Goal: Transaction & Acquisition: Purchase product/service

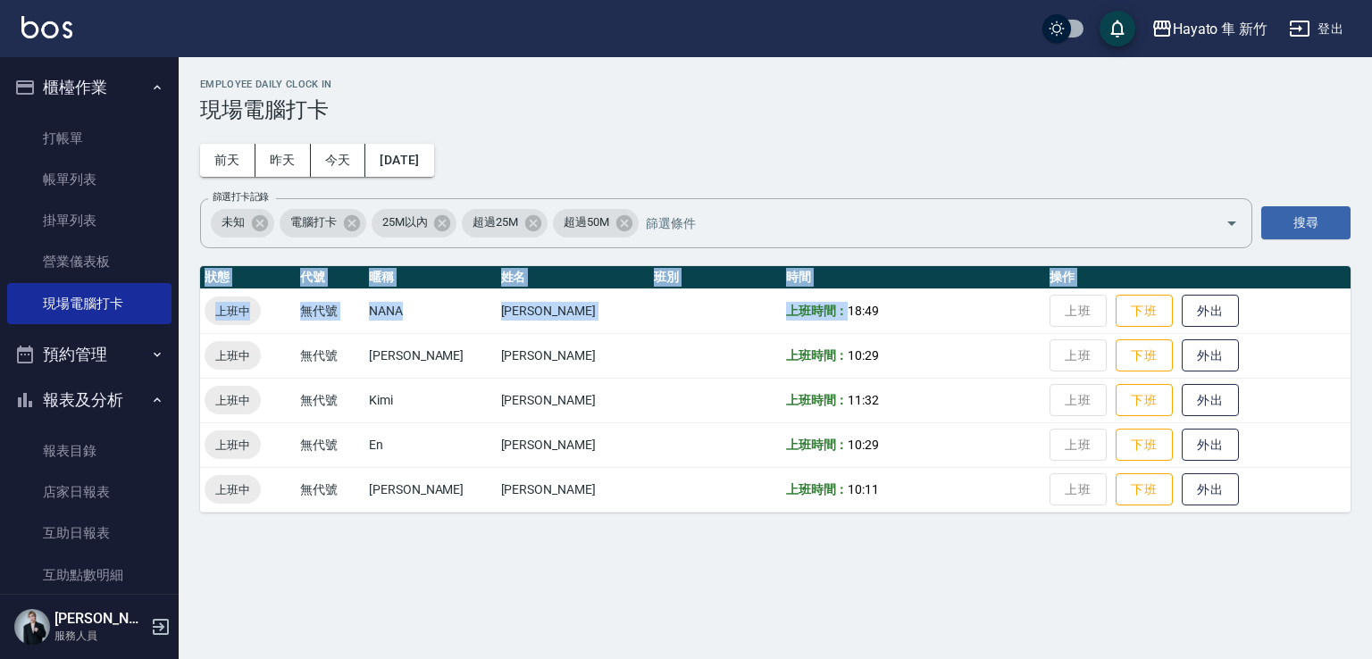
click at [945, 333] on td "上班時間： 10:29" at bounding box center [912, 355] width 263 height 45
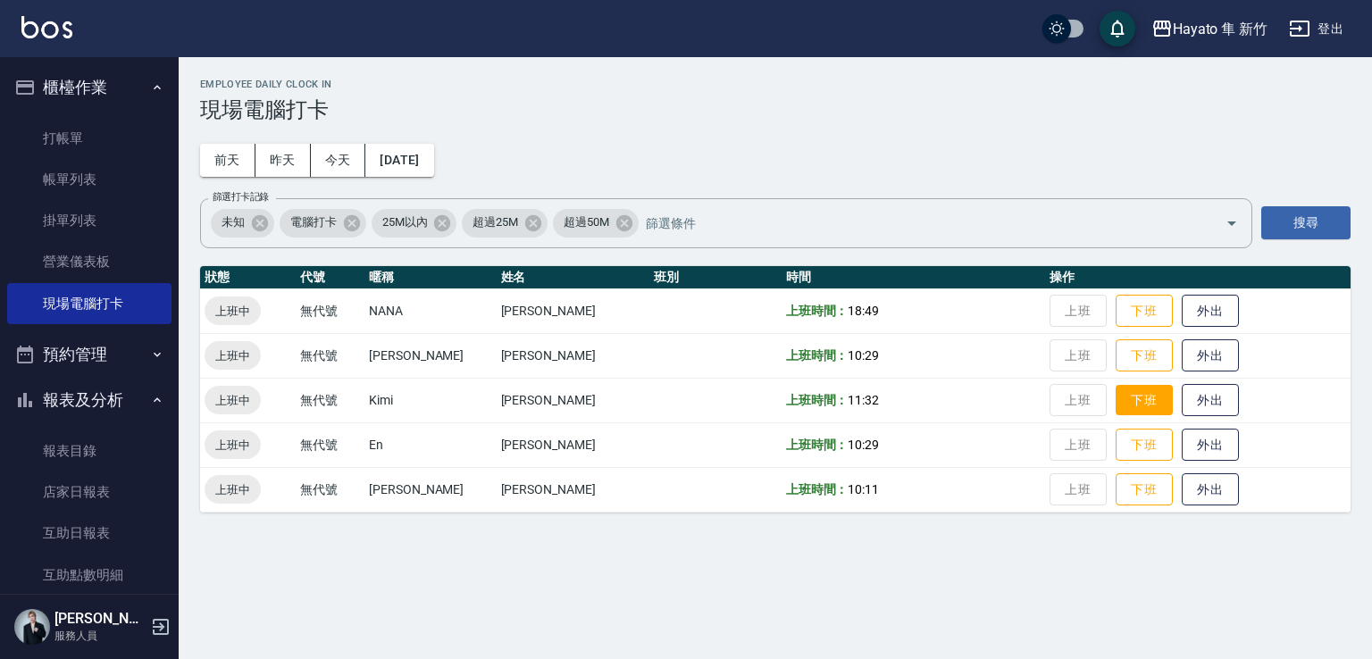
click at [1119, 397] on button "下班" at bounding box center [1143, 400] width 57 height 31
click at [1113, 397] on td "上班 下班 外出" at bounding box center [1197, 400] width 305 height 45
drag, startPoint x: 700, startPoint y: 126, endPoint x: 329, endPoint y: 170, distance: 374.1
click at [707, 129] on div "Employee Daily Clock In 現場電腦打卡 [DATE] [DATE] [DATE] [DATE] 篩選打卡記錄 未知 電腦打卡 25M以內…" at bounding box center [775, 295] width 1193 height 477
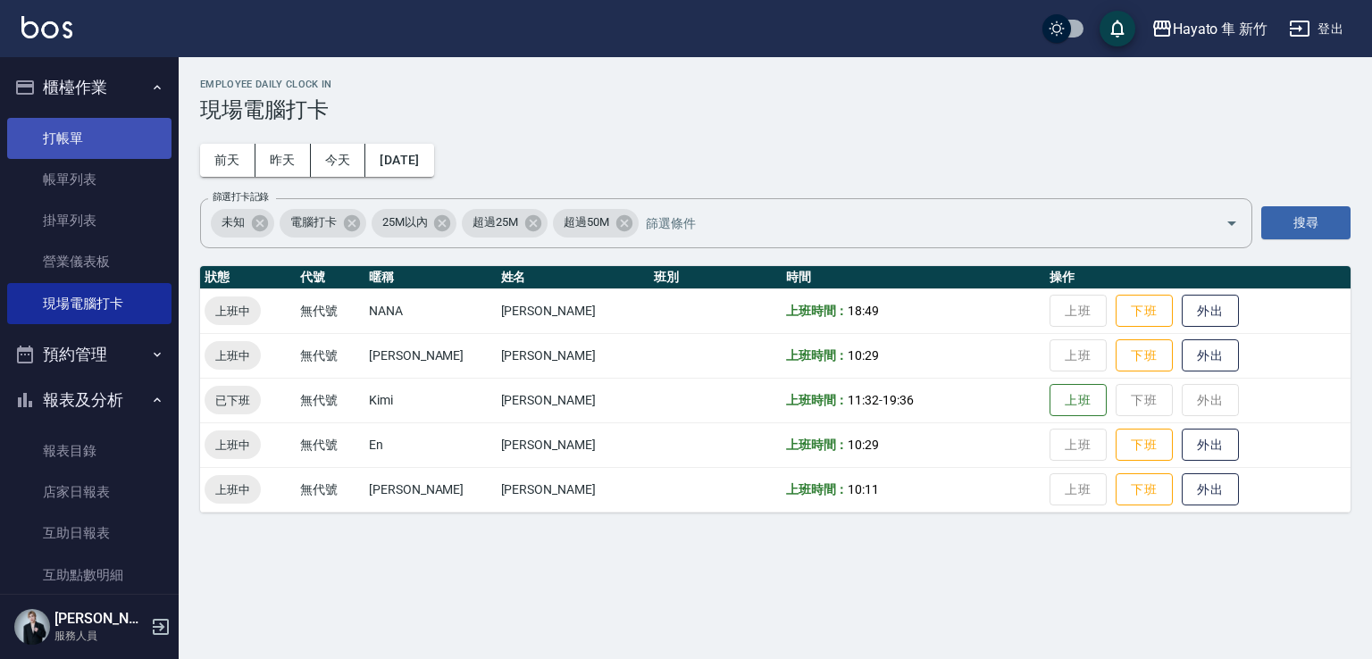
click at [46, 128] on link "打帳單" at bounding box center [89, 138] width 164 height 41
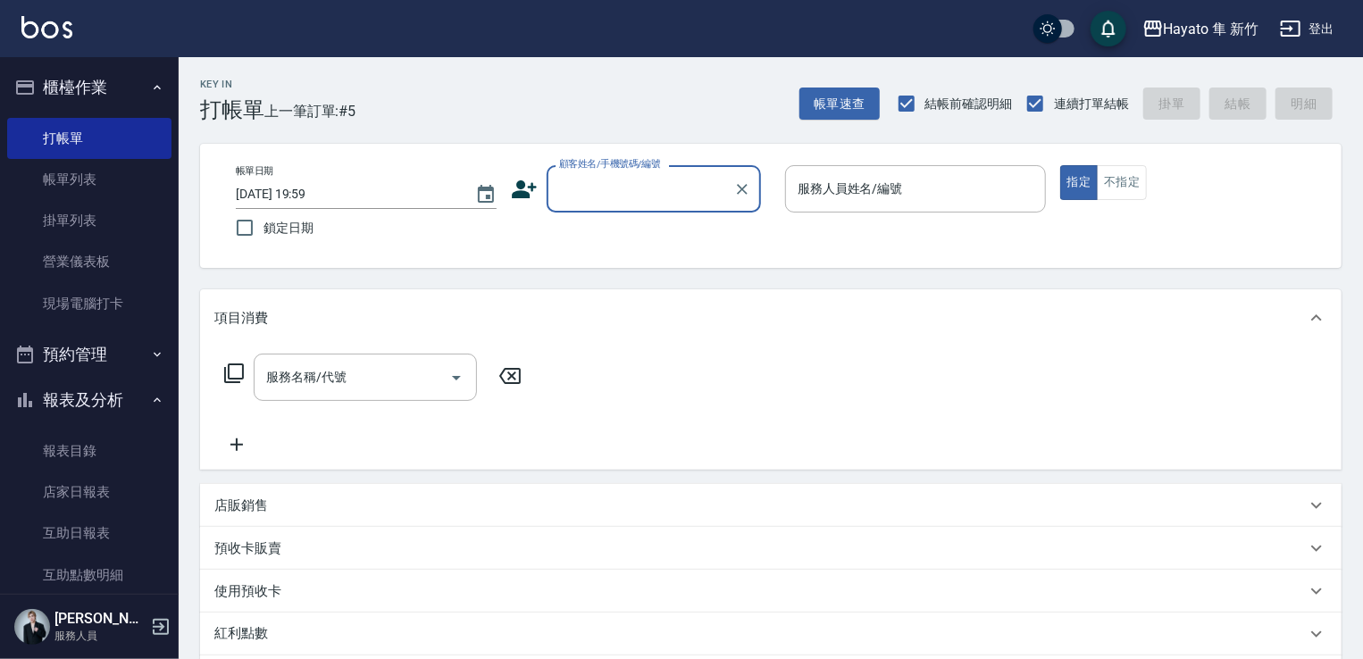
click at [624, 184] on input "顧客姓名/手機號碼/編號" at bounding box center [640, 188] width 171 height 31
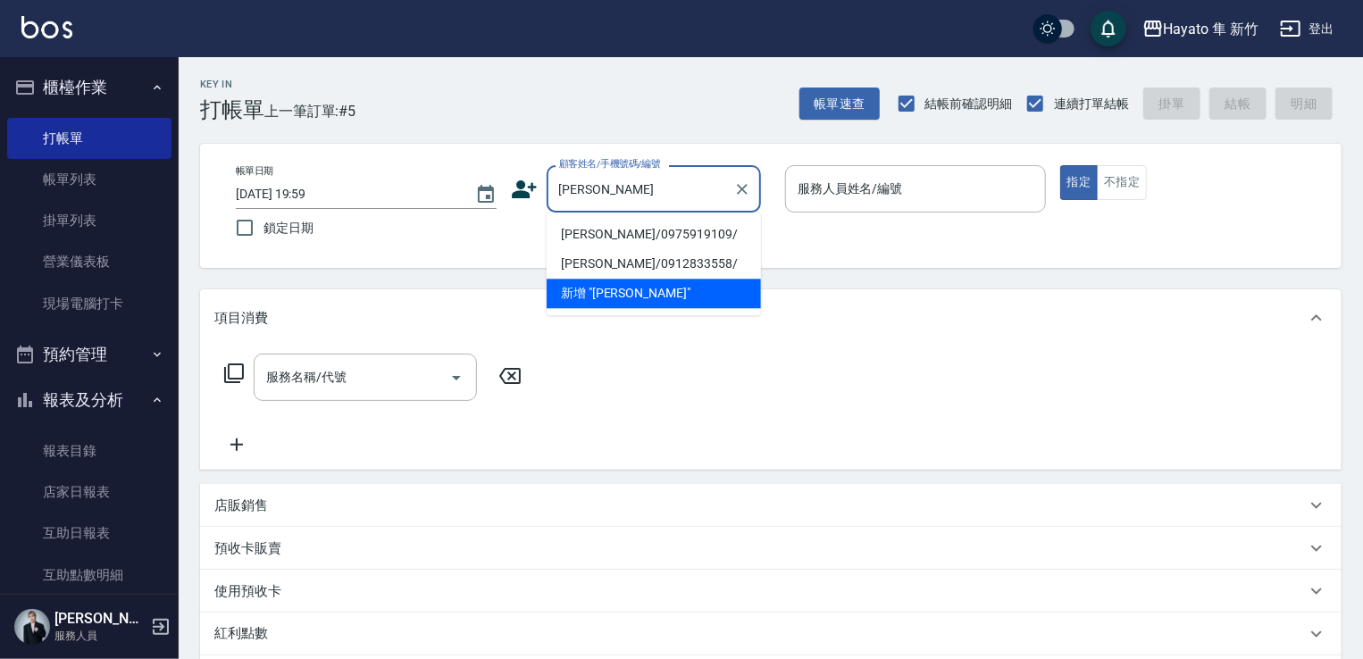
click at [608, 239] on li "[PERSON_NAME]/0975919109/" at bounding box center [654, 234] width 214 height 29
type input "[PERSON_NAME]/0975919109/"
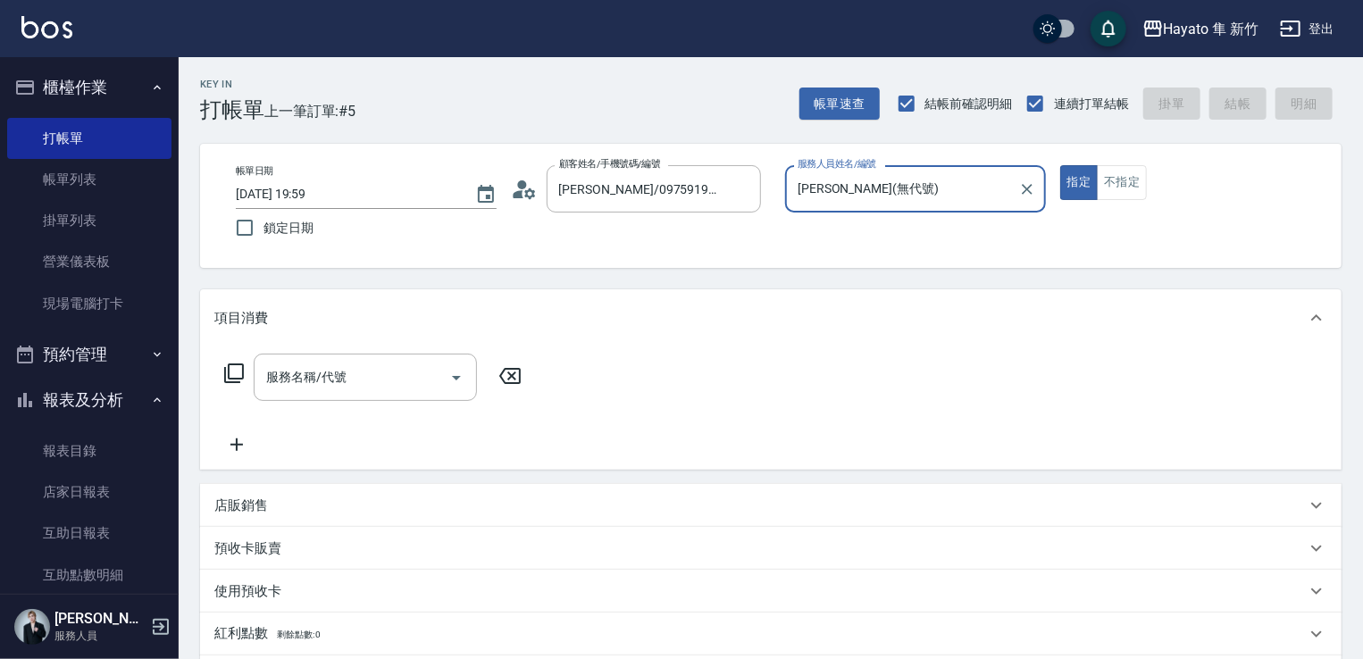
type input "[PERSON_NAME](無代號)"
click at [412, 394] on div "服務名稱/代號" at bounding box center [365, 377] width 223 height 47
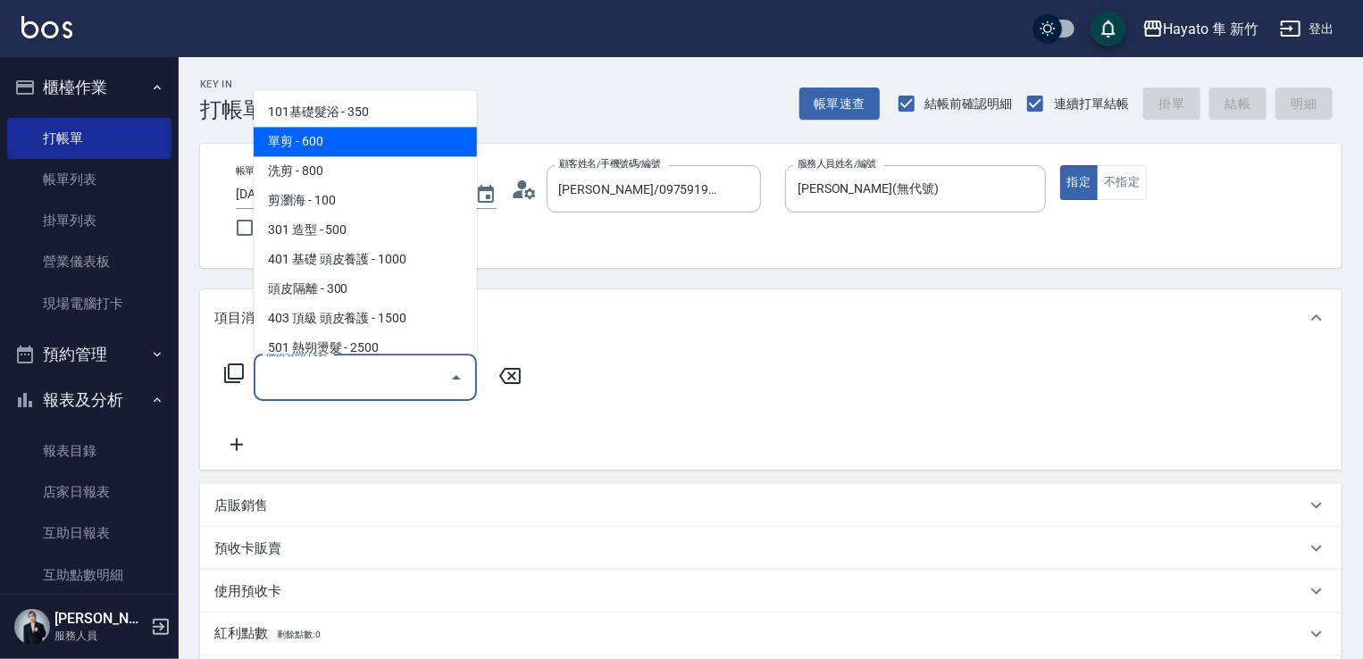
click at [340, 144] on span "單剪 - 600" at bounding box center [365, 141] width 223 height 29
type input "單剪(102)"
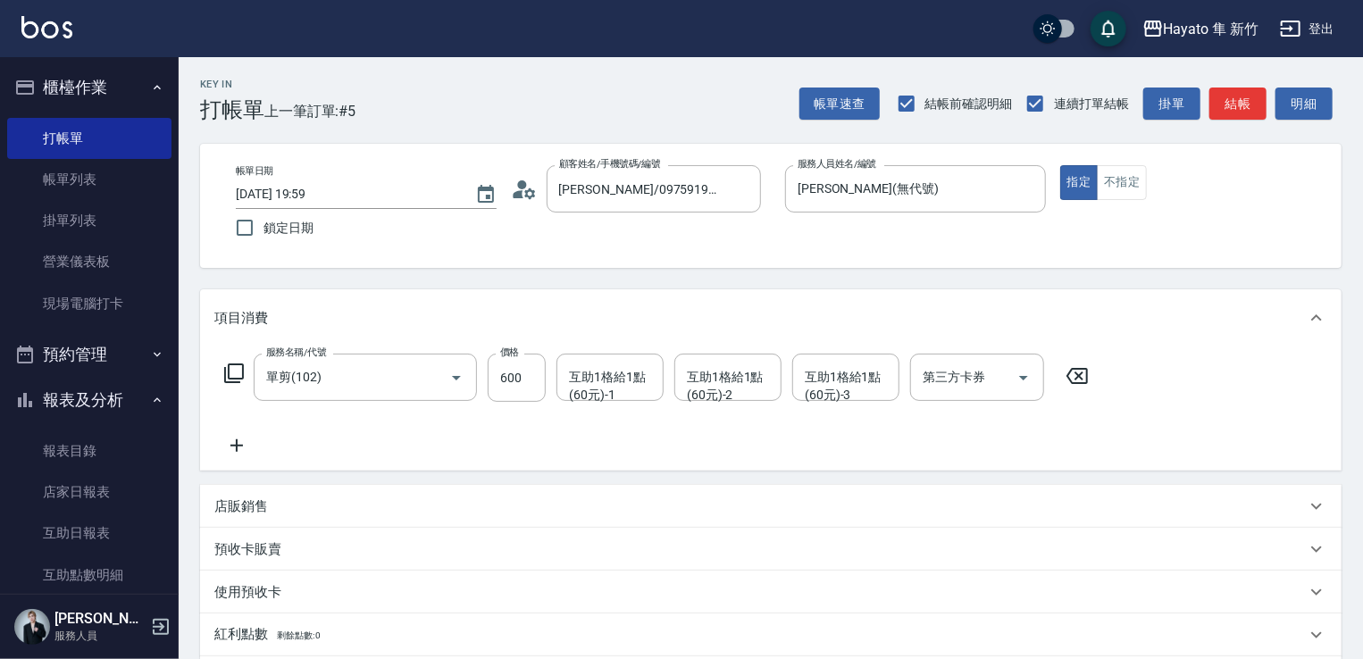
click at [231, 440] on icon at bounding box center [236, 445] width 45 height 21
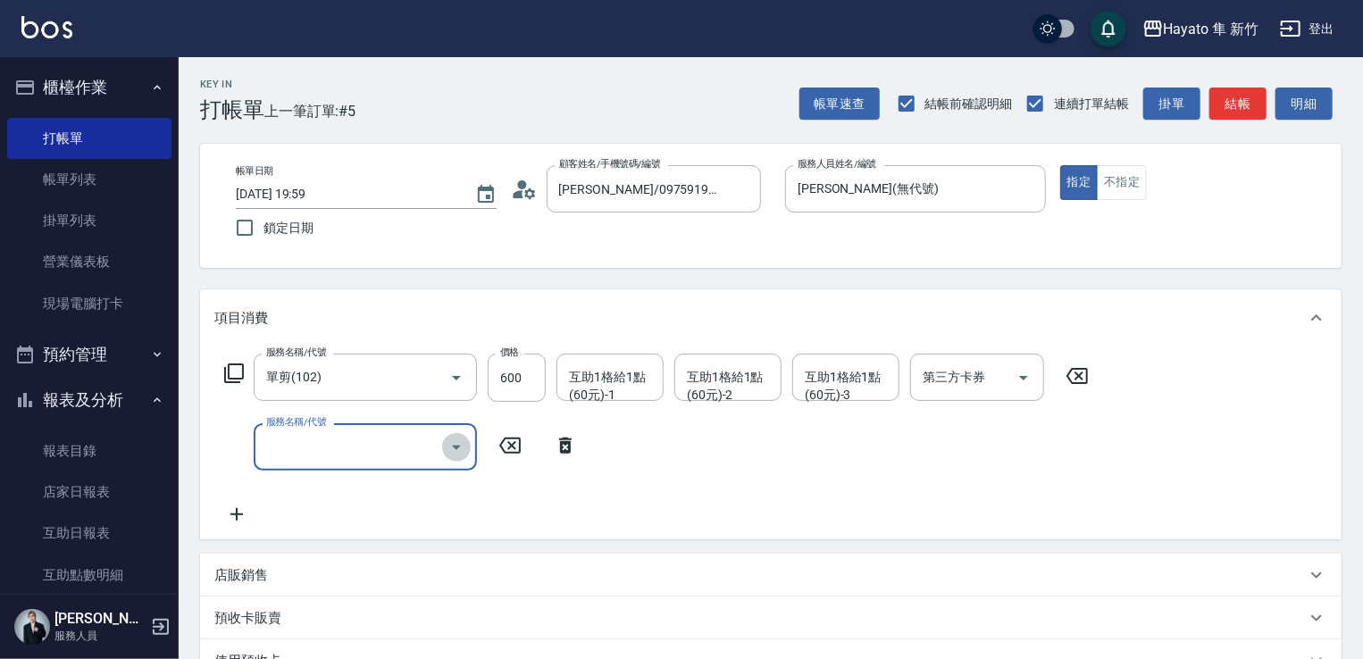
click at [458, 445] on icon "Open" at bounding box center [456, 447] width 21 height 21
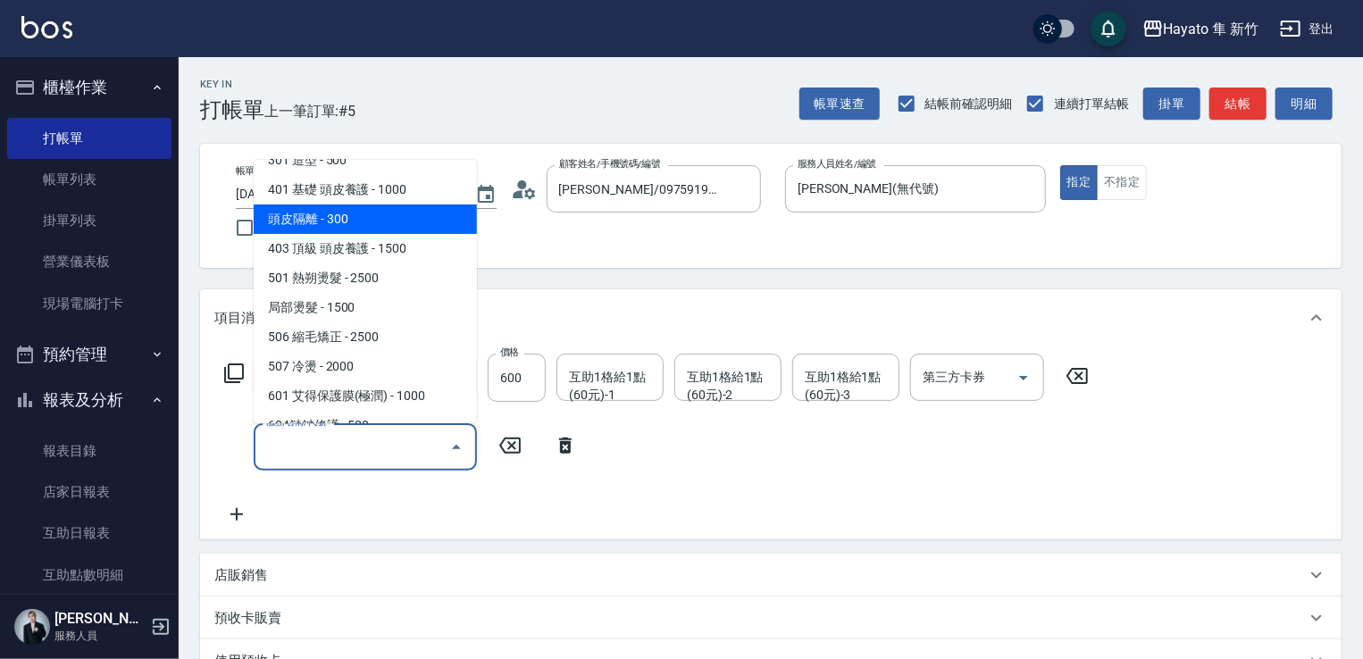
scroll to position [311, 0]
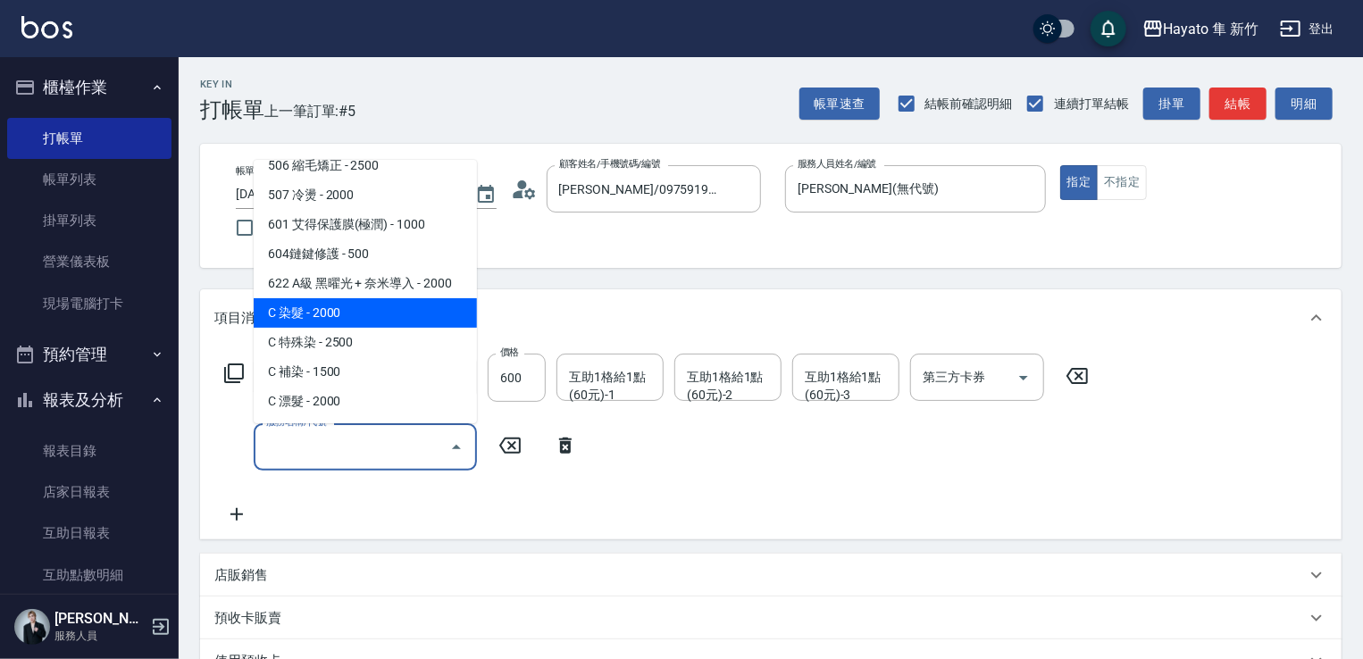
click at [380, 305] on span "C 染髮 - 2000" at bounding box center [365, 312] width 223 height 29
type input "C 染髮(701)"
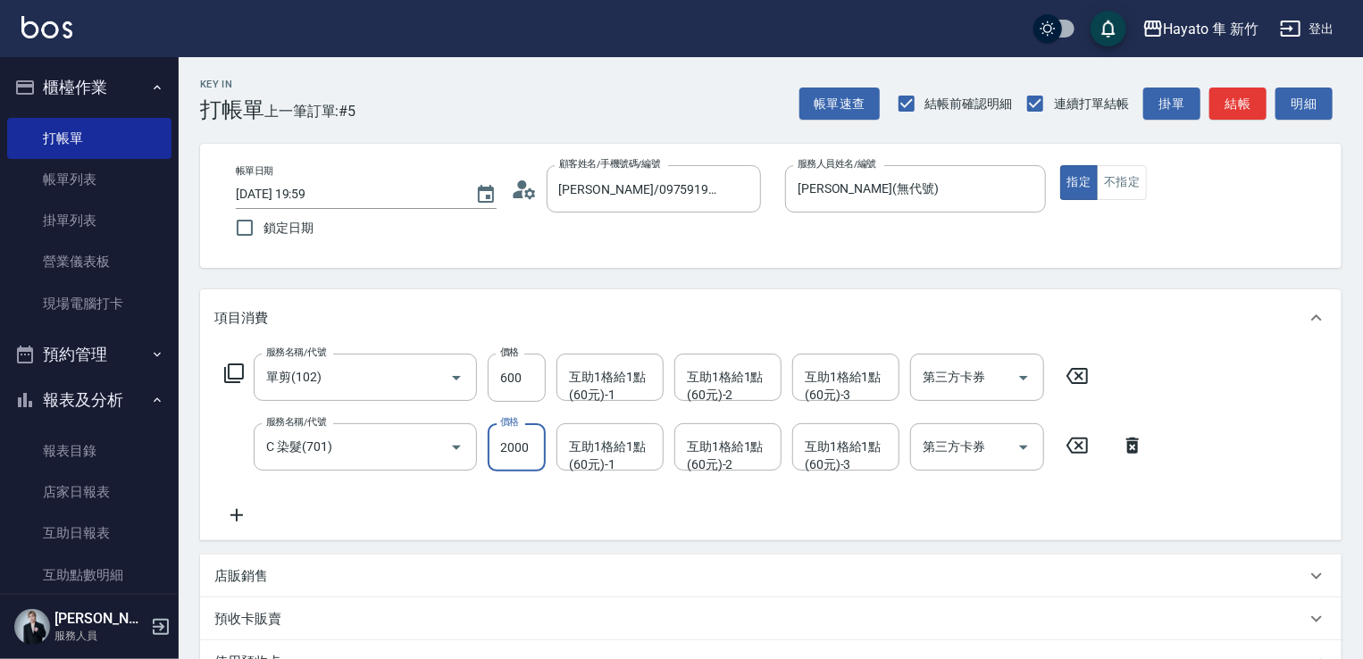
click at [535, 443] on input "2000" at bounding box center [517, 447] width 58 height 48
type input "1800"
click at [579, 501] on div "服務名稱/代號 單剪(102) 服務名稱/代號 價格 600 價格 互助1格給1點(60元)-1 互助1格給1點(60元)-1 互助1格給1點(60元)-2 …" at bounding box center [684, 440] width 940 height 172
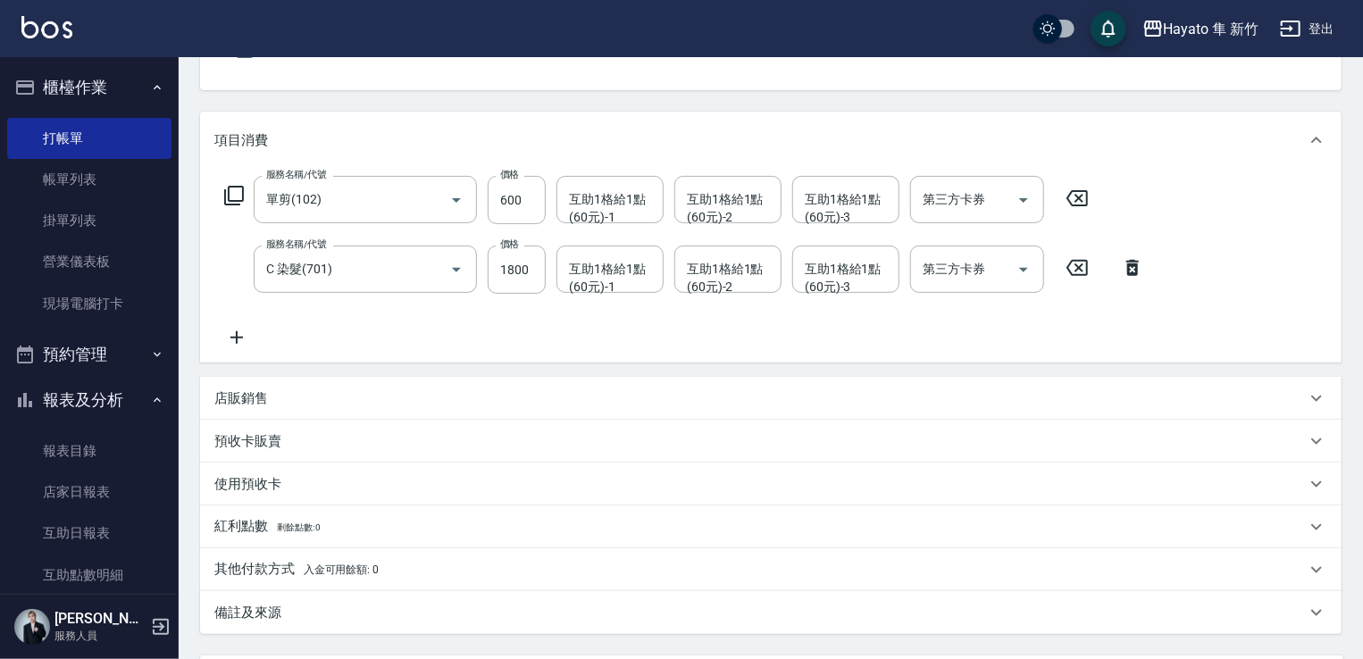
scroll to position [179, 0]
click at [378, 619] on div "備註及來源" at bounding box center [759, 612] width 1091 height 19
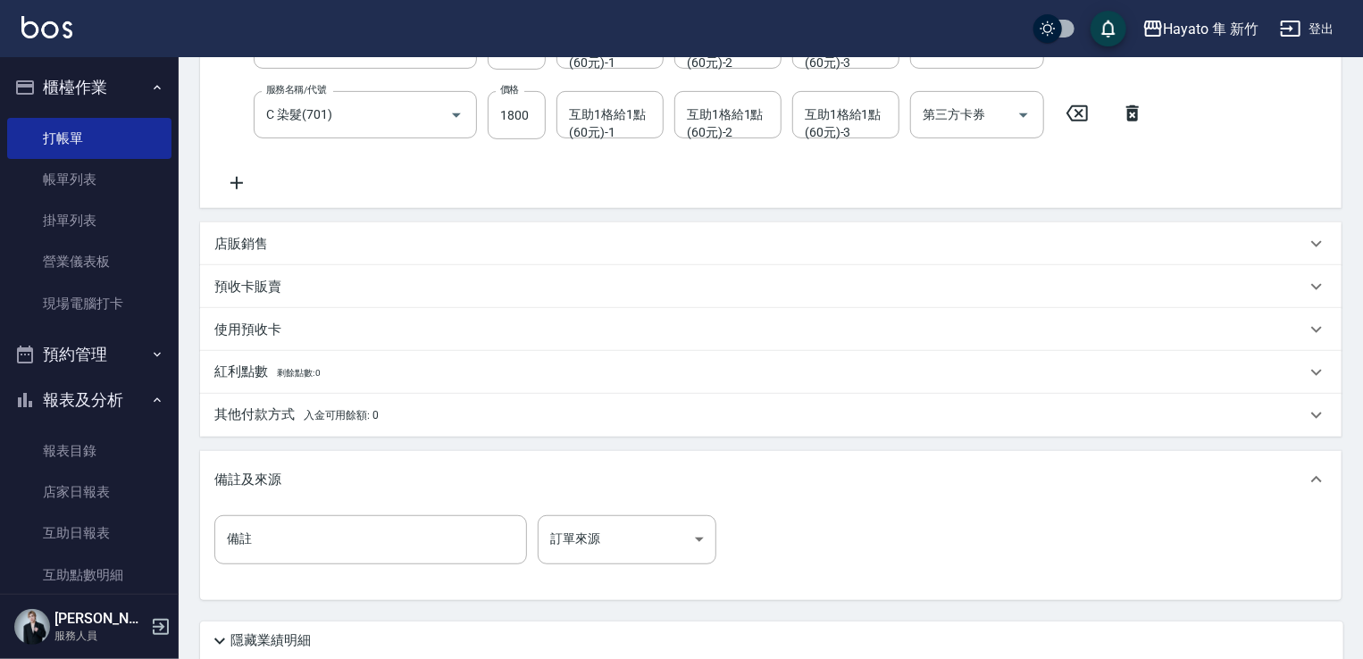
scroll to position [472, 0]
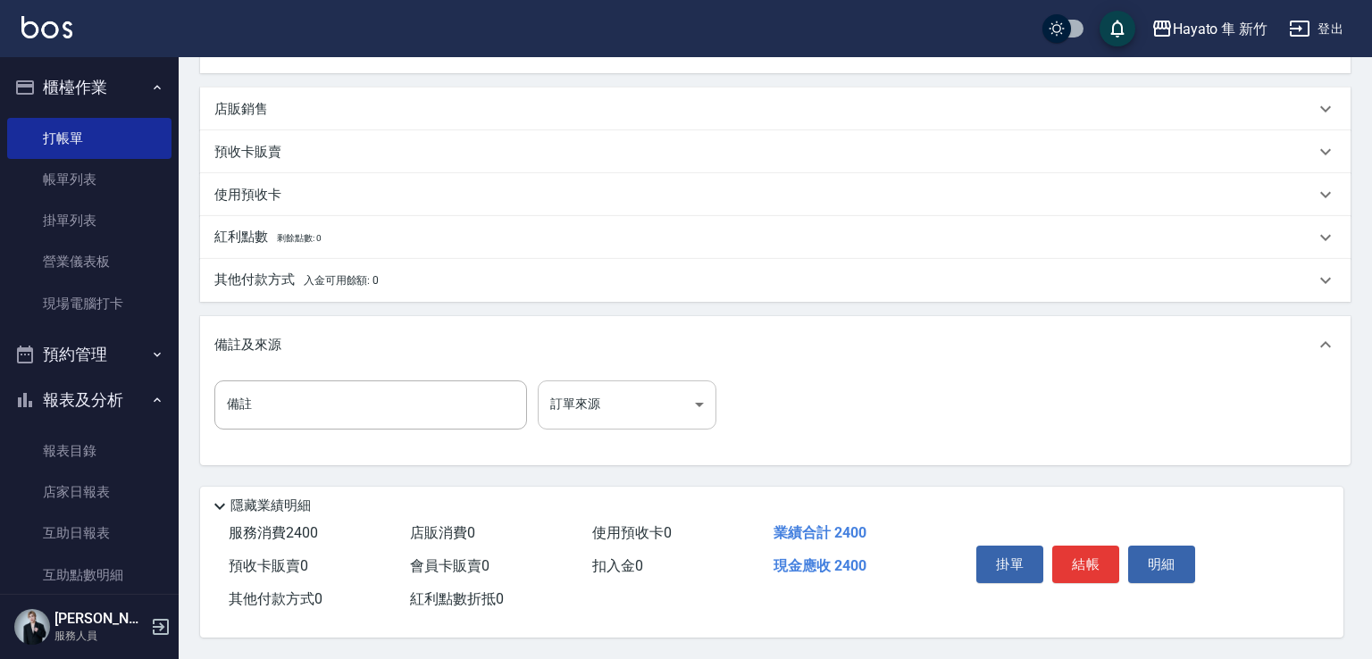
click at [641, 412] on body "Hayato 隼 新竹 登出 櫃檯作業 打帳單 帳單列表 掛單列表 營業儀表板 現場電腦打卡 預約管理 預約管理 報表及分析 報表目錄 店家日報表 互助日報表…" at bounding box center [686, 96] width 1372 height 1126
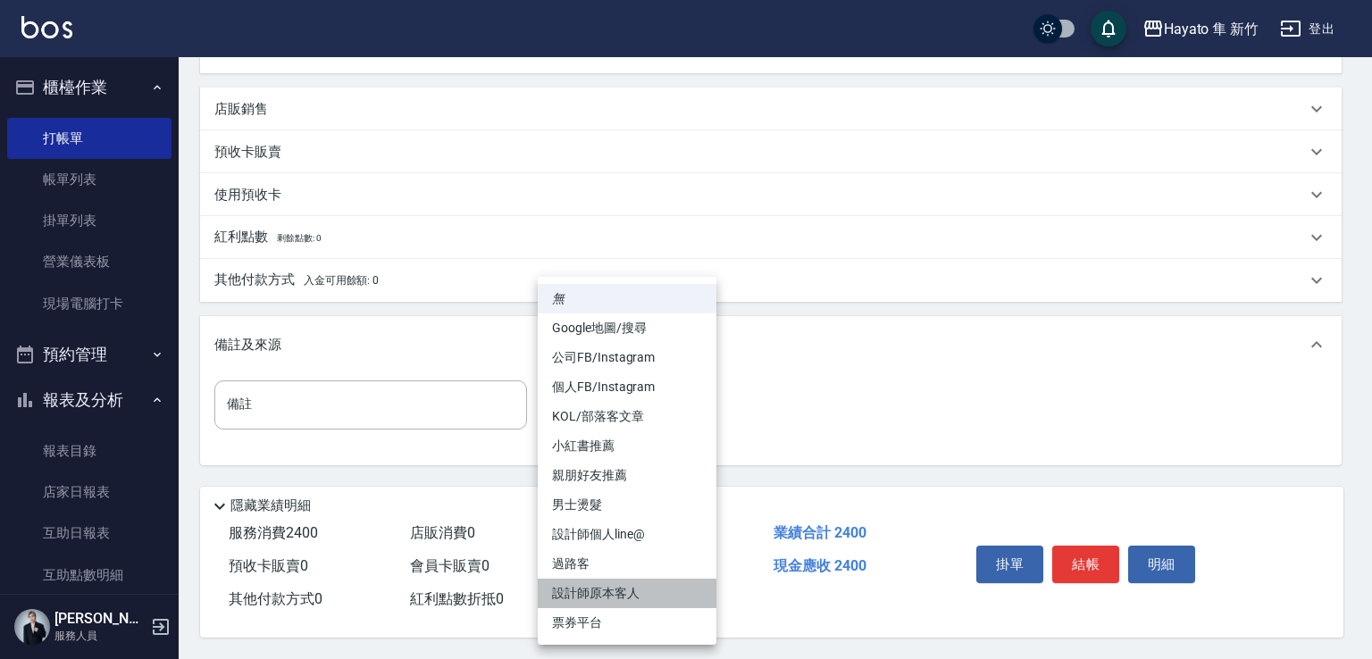
click at [635, 594] on li "設計師原本客人" at bounding box center [627, 593] width 179 height 29
type input "設計師原本客人"
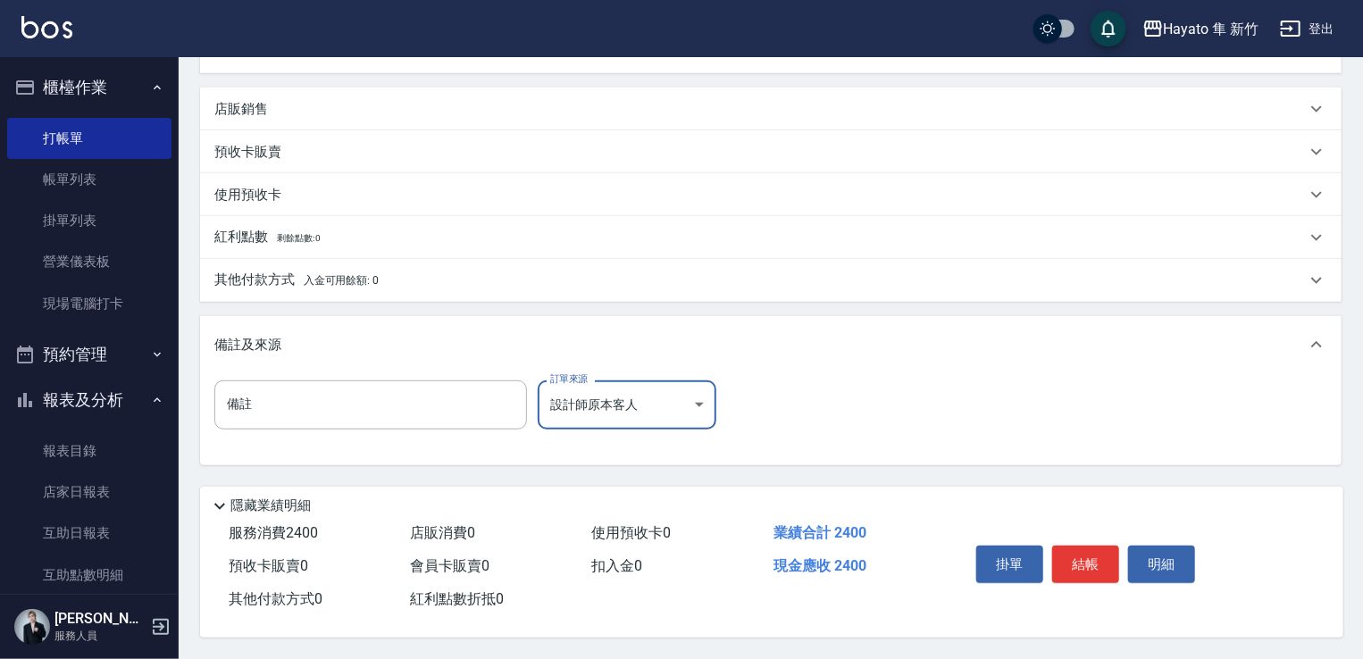
click at [1003, 496] on div "隱藏業績明細" at bounding box center [776, 506] width 1134 height 21
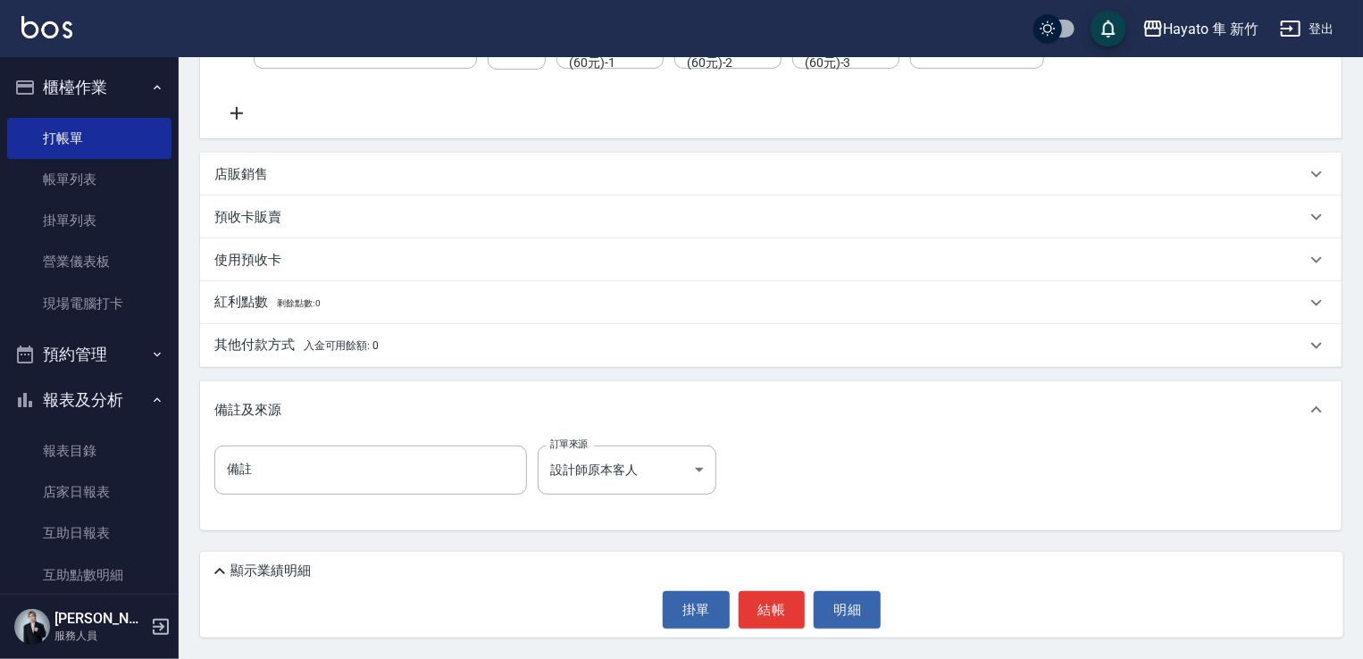
scroll to position [402, 0]
click at [224, 568] on icon at bounding box center [219, 571] width 21 height 21
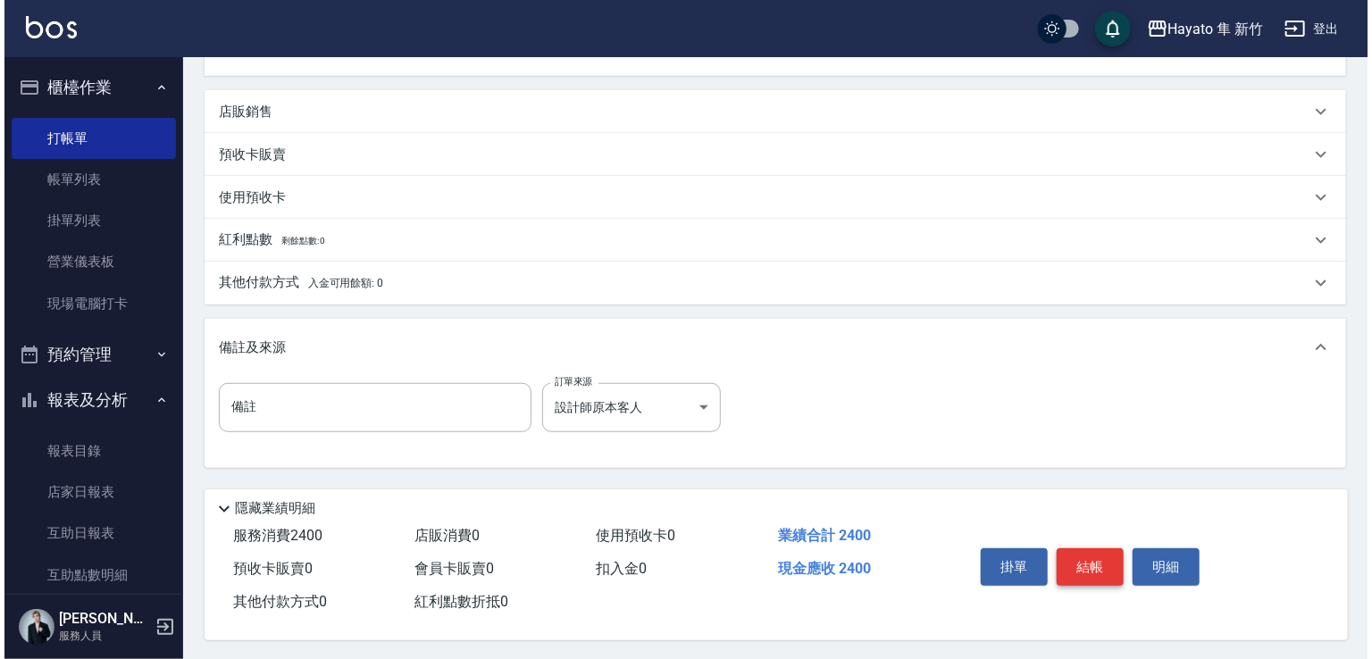
scroll to position [472, 0]
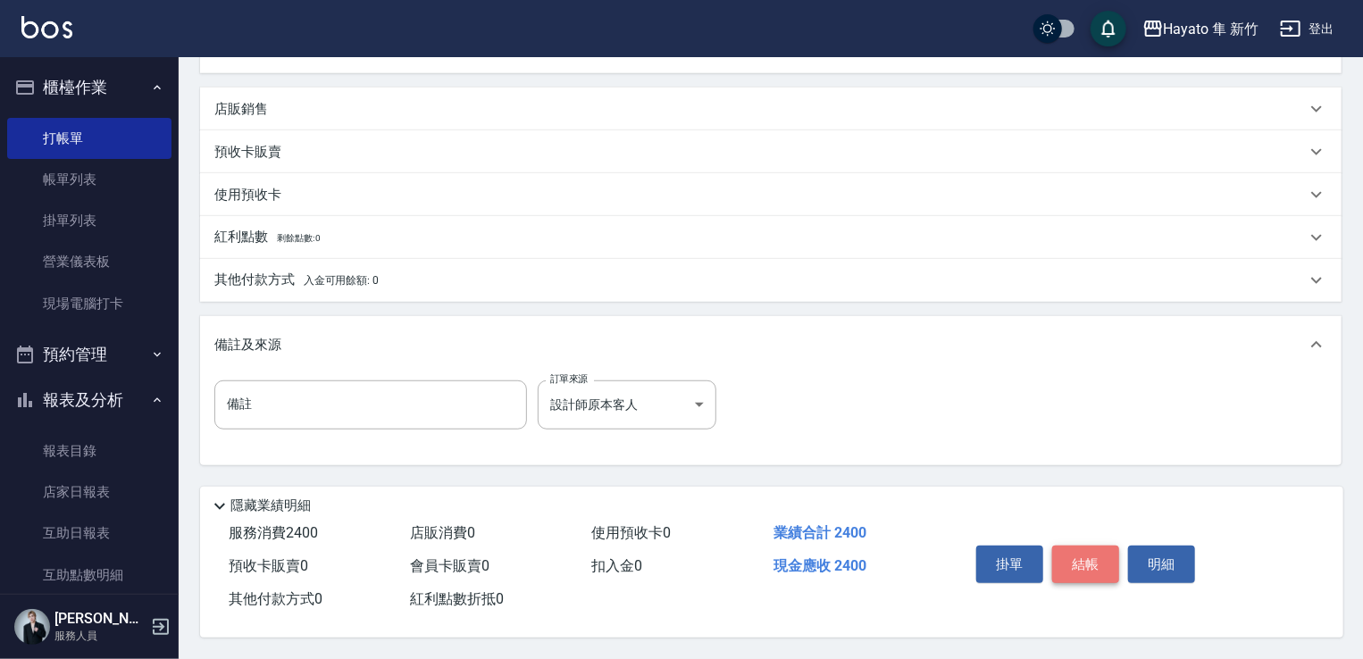
click at [1071, 562] on button "結帳" at bounding box center [1085, 565] width 67 height 38
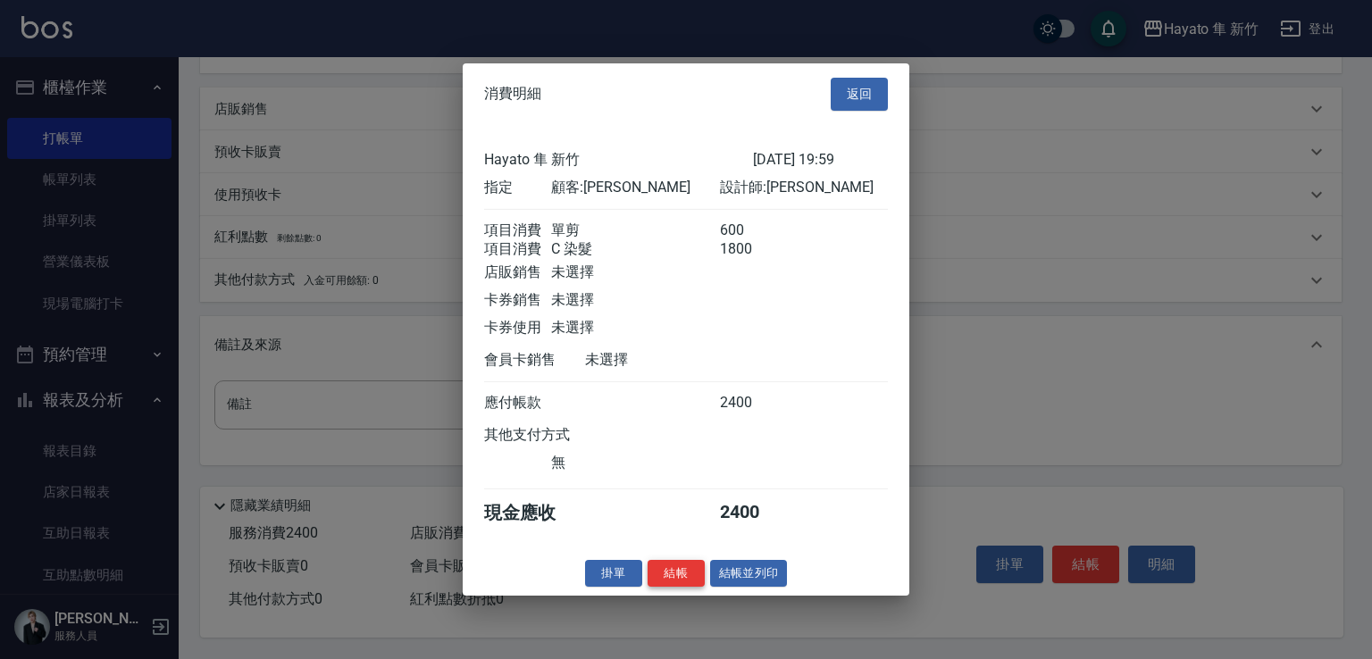
click at [668, 581] on button "結帳" at bounding box center [675, 573] width 57 height 28
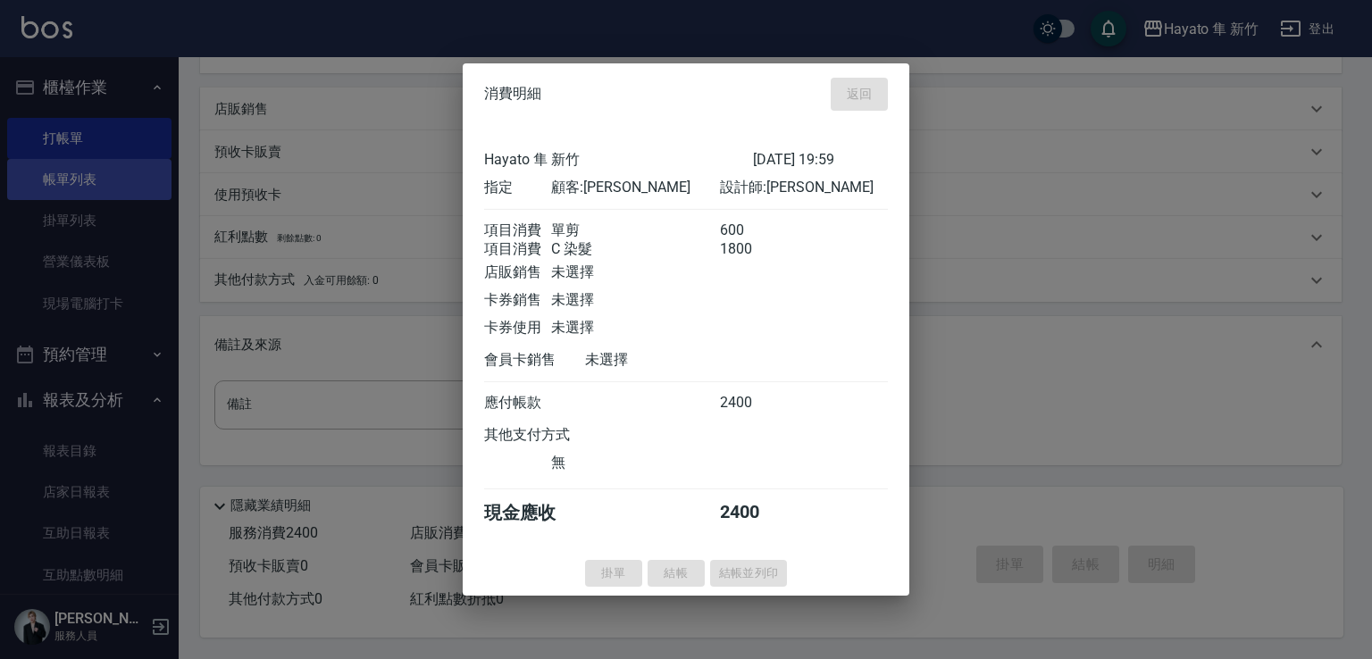
type input "[DATE] 20:00"
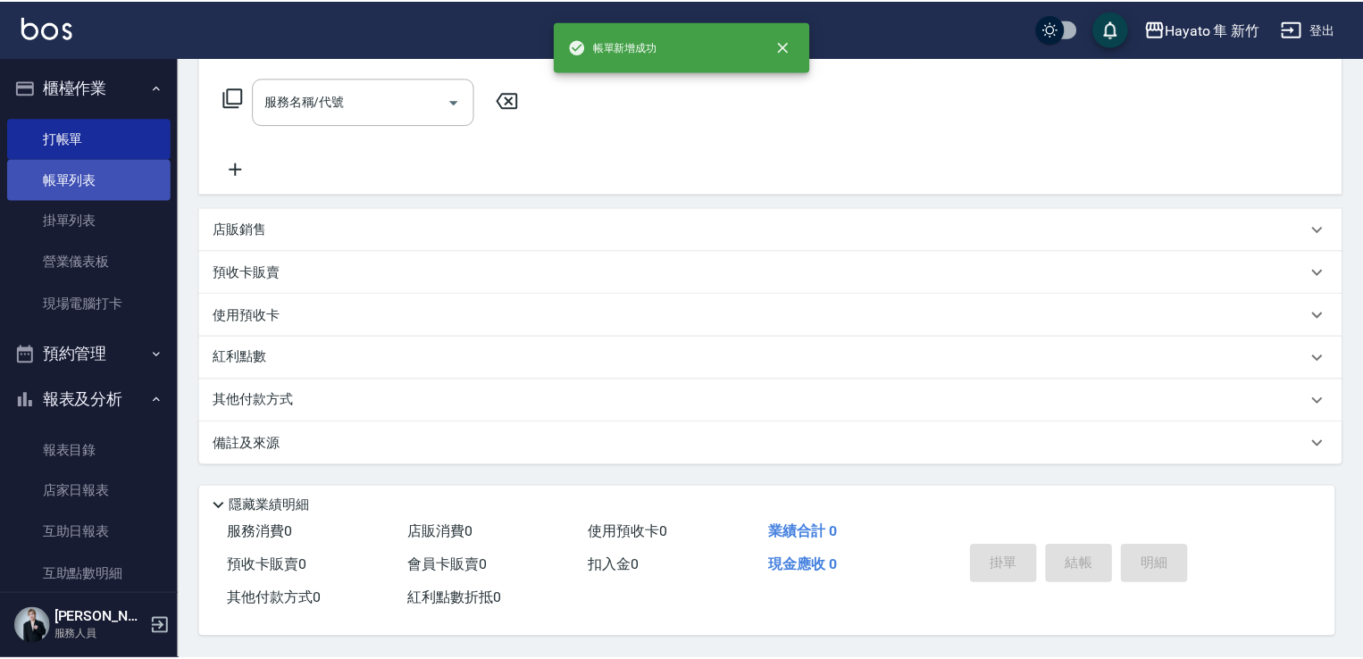
scroll to position [0, 0]
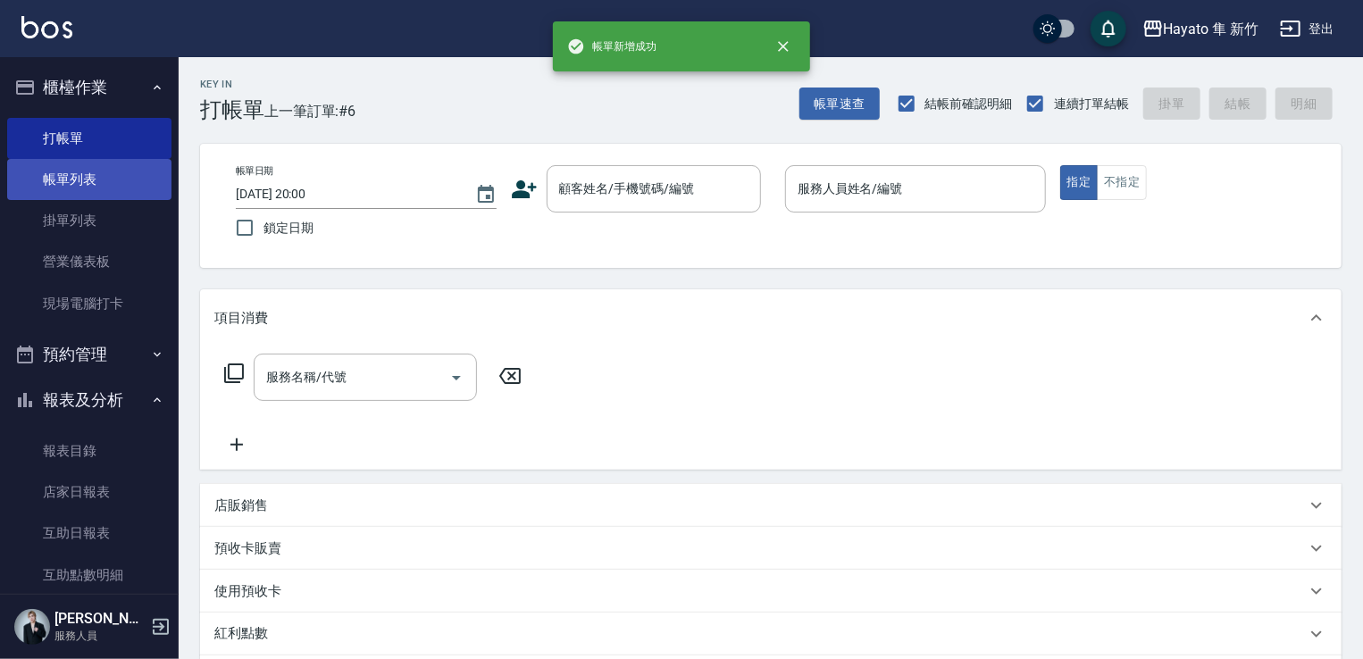
click at [54, 181] on link "帳單列表" at bounding box center [89, 179] width 164 height 41
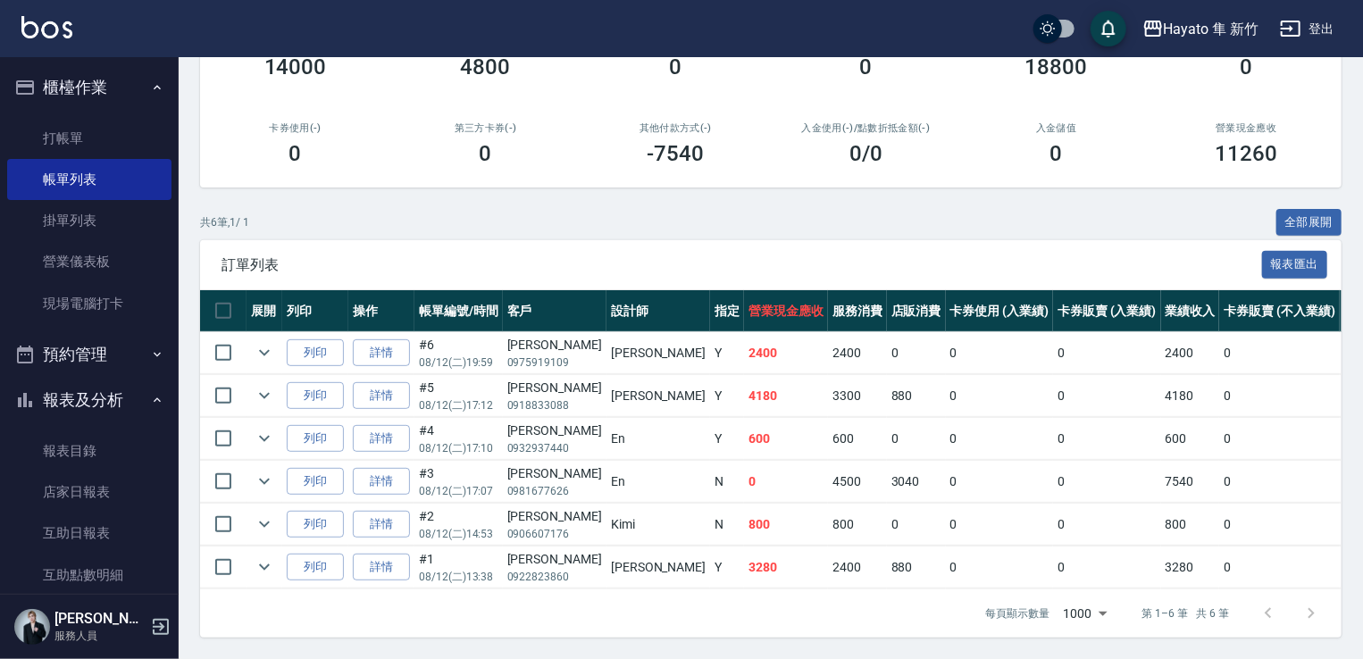
scroll to position [273, 0]
click at [84, 305] on link "現場電腦打卡" at bounding box center [89, 303] width 164 height 41
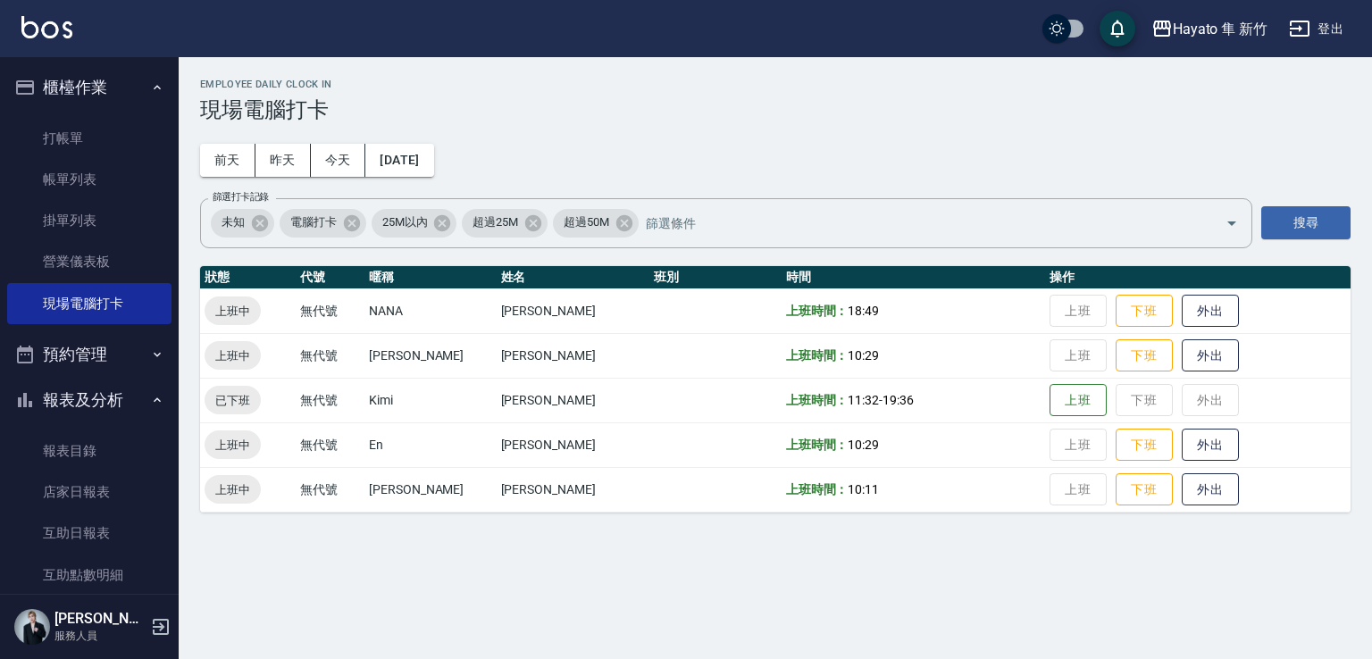
click at [1098, 505] on td "上班 下班 外出" at bounding box center [1197, 489] width 305 height 45
click at [1126, 488] on button "下班" at bounding box center [1143, 489] width 57 height 31
click at [1125, 446] on button "下班" at bounding box center [1143, 445] width 57 height 31
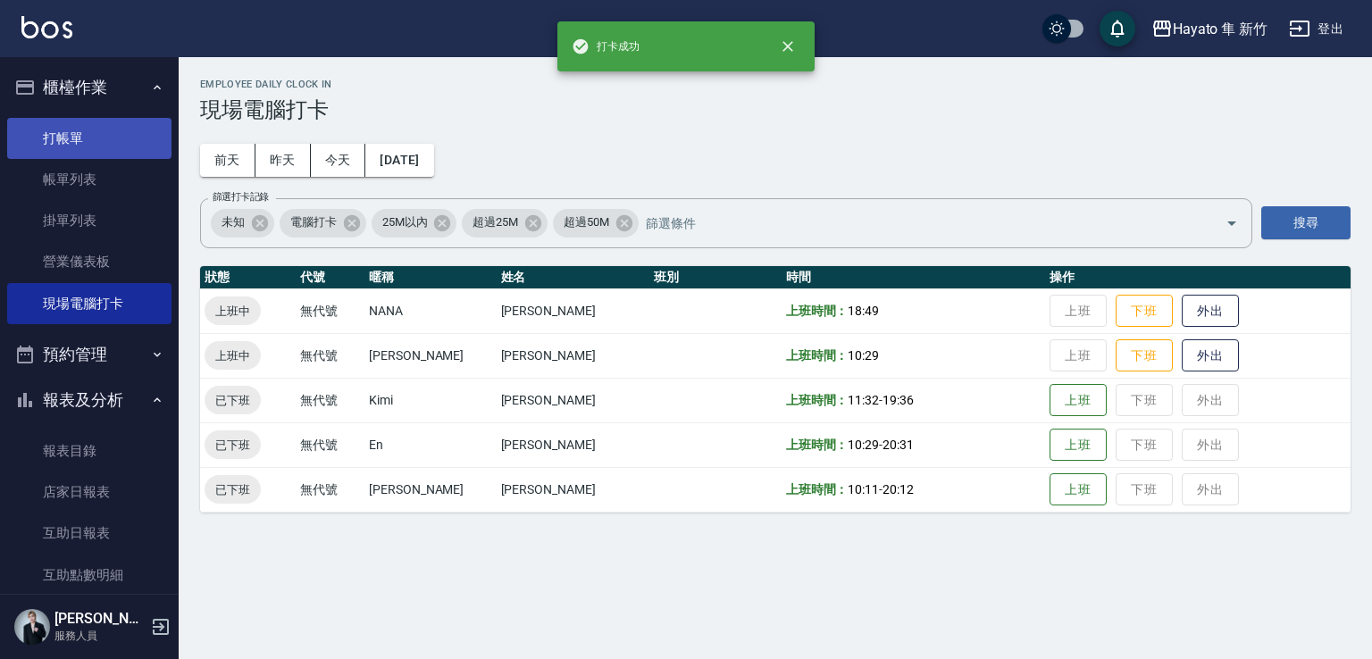
click at [97, 144] on link "打帳單" at bounding box center [89, 138] width 164 height 41
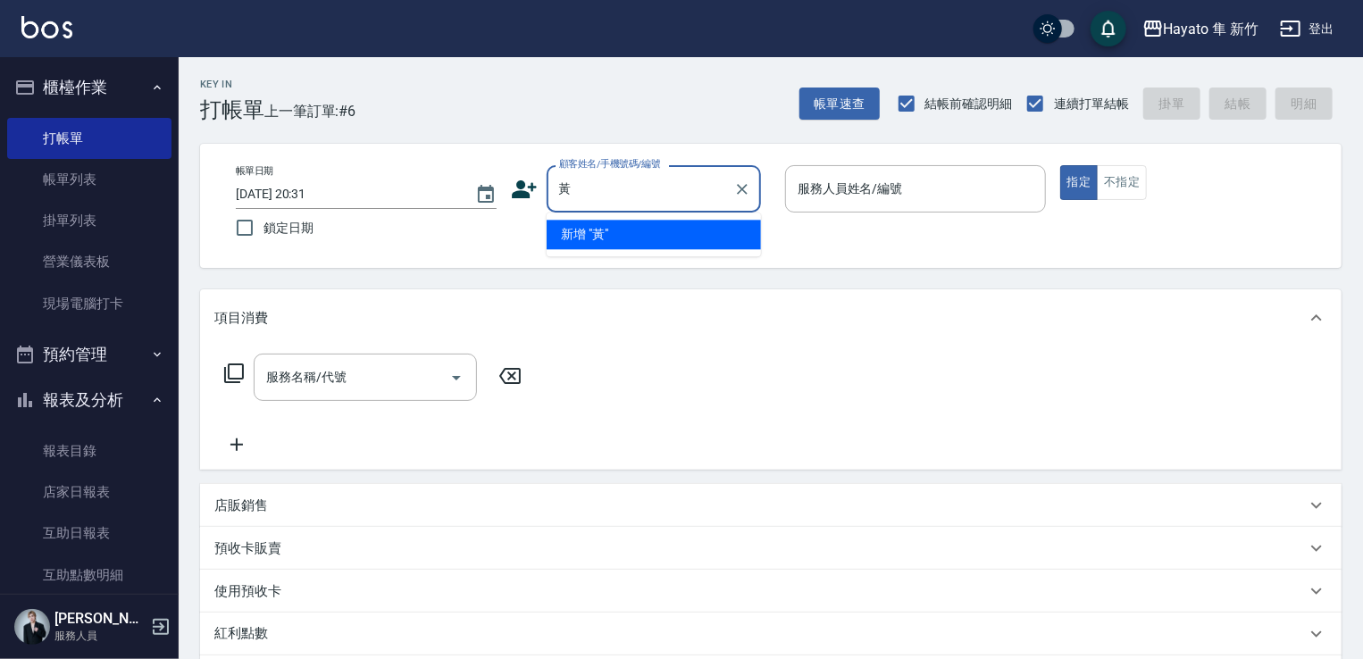
click at [645, 194] on input "黃" at bounding box center [640, 188] width 171 height 31
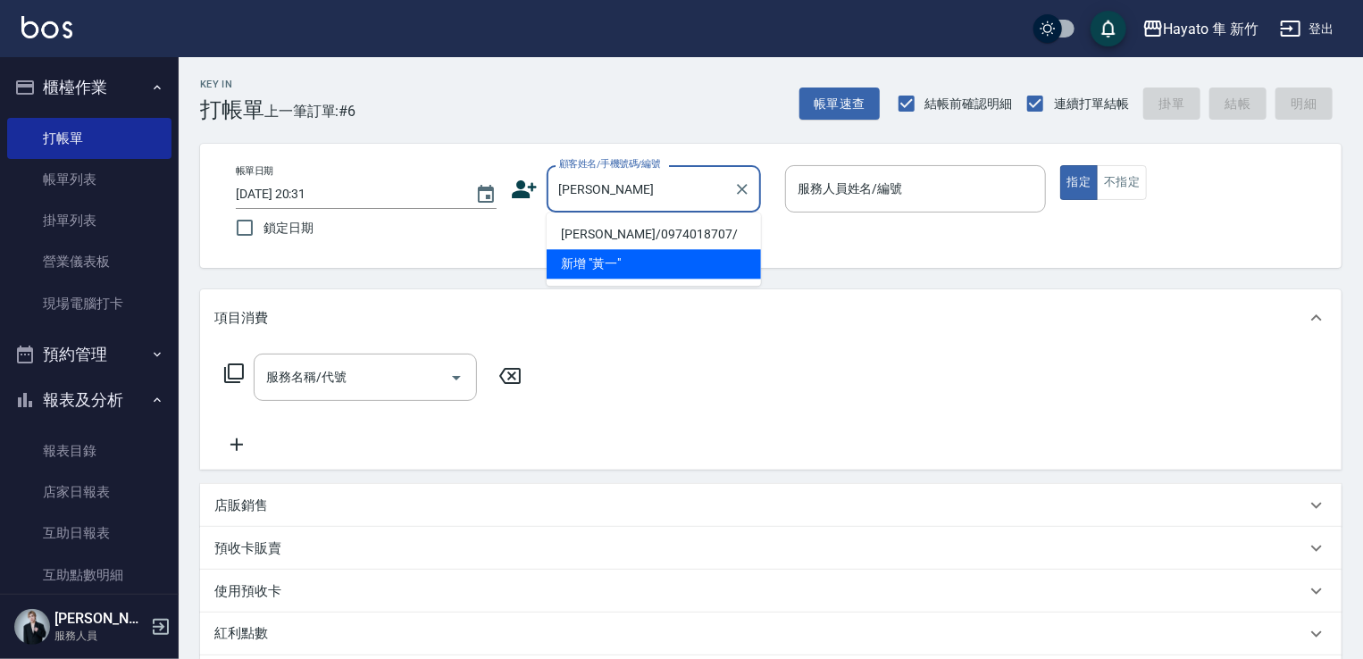
click at [614, 233] on li "[PERSON_NAME]/0974018707/" at bounding box center [654, 234] width 214 height 29
type input "[PERSON_NAME]/0974018707/"
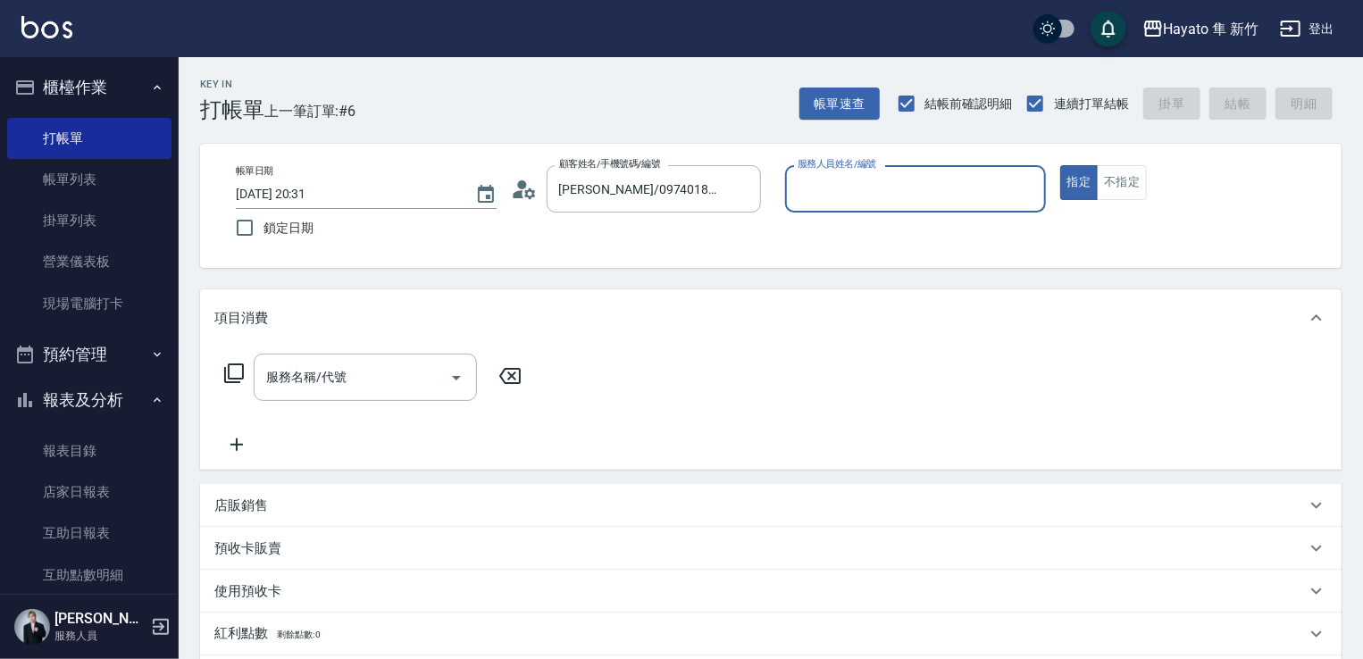
type input "En(無代號)"
click at [453, 380] on icon "Open" at bounding box center [456, 377] width 21 height 21
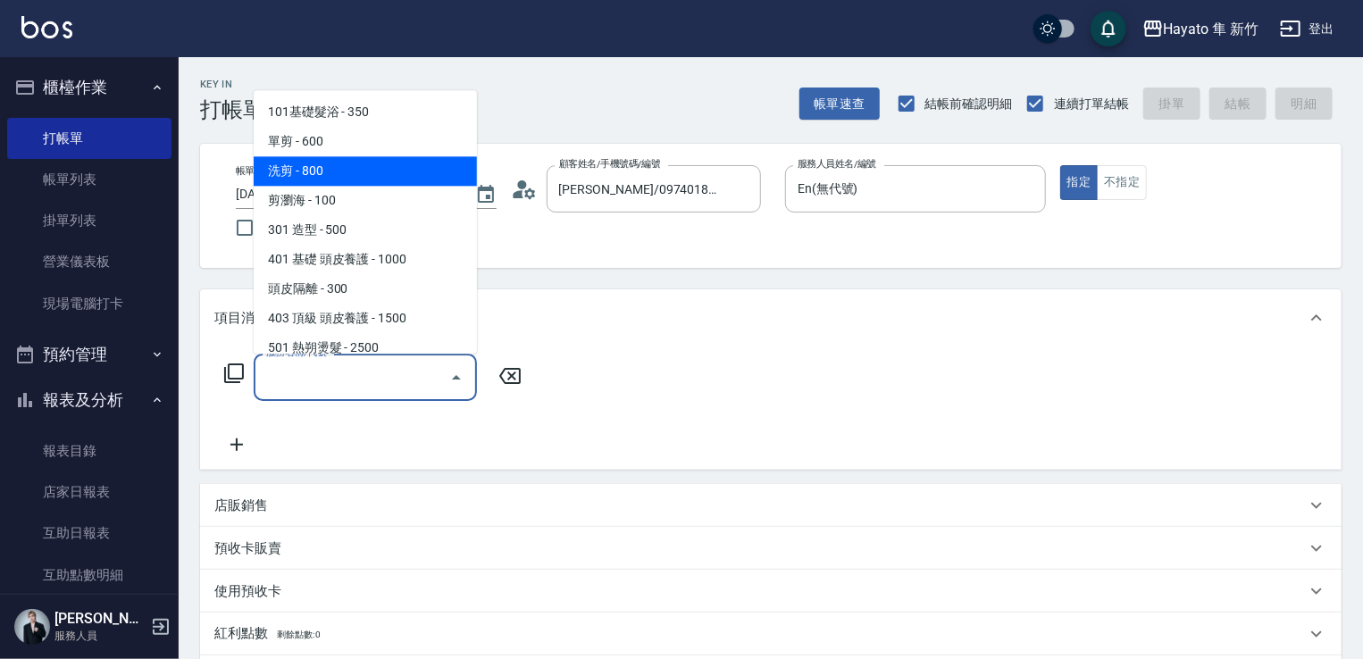
scroll to position [311, 0]
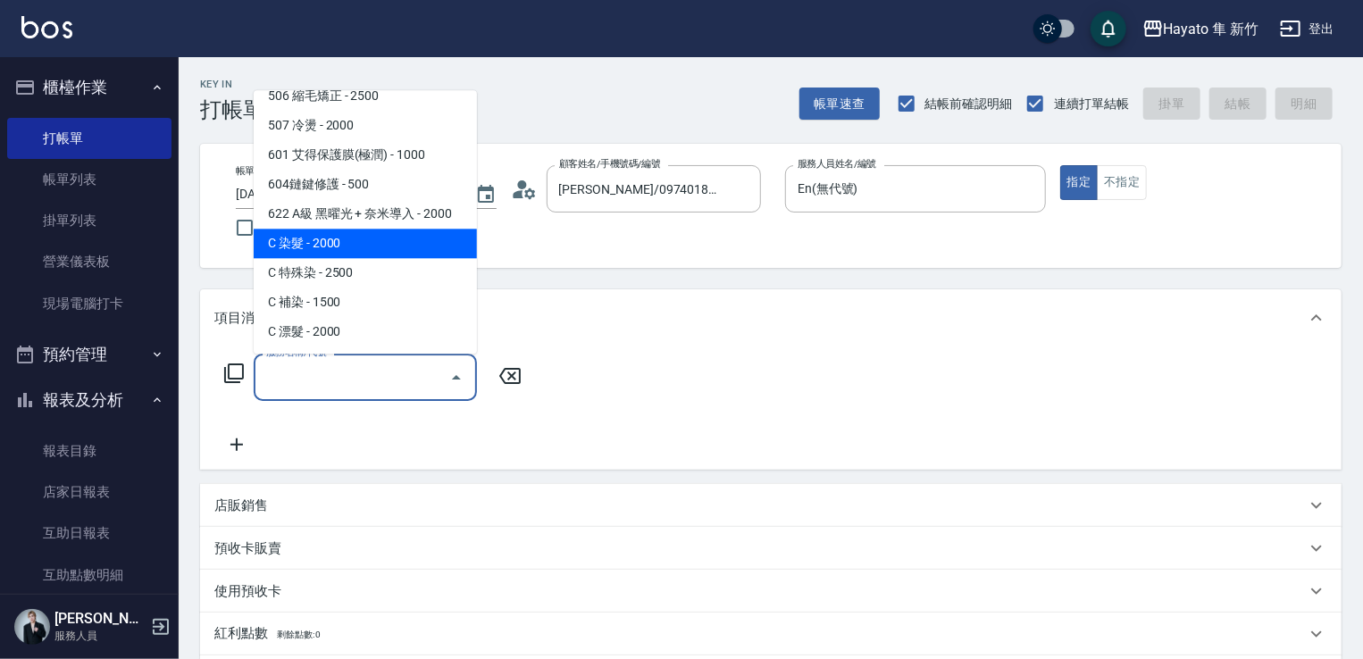
click at [340, 245] on span "C 染髮 - 2000" at bounding box center [365, 243] width 223 height 29
type input "C 染髮(701)"
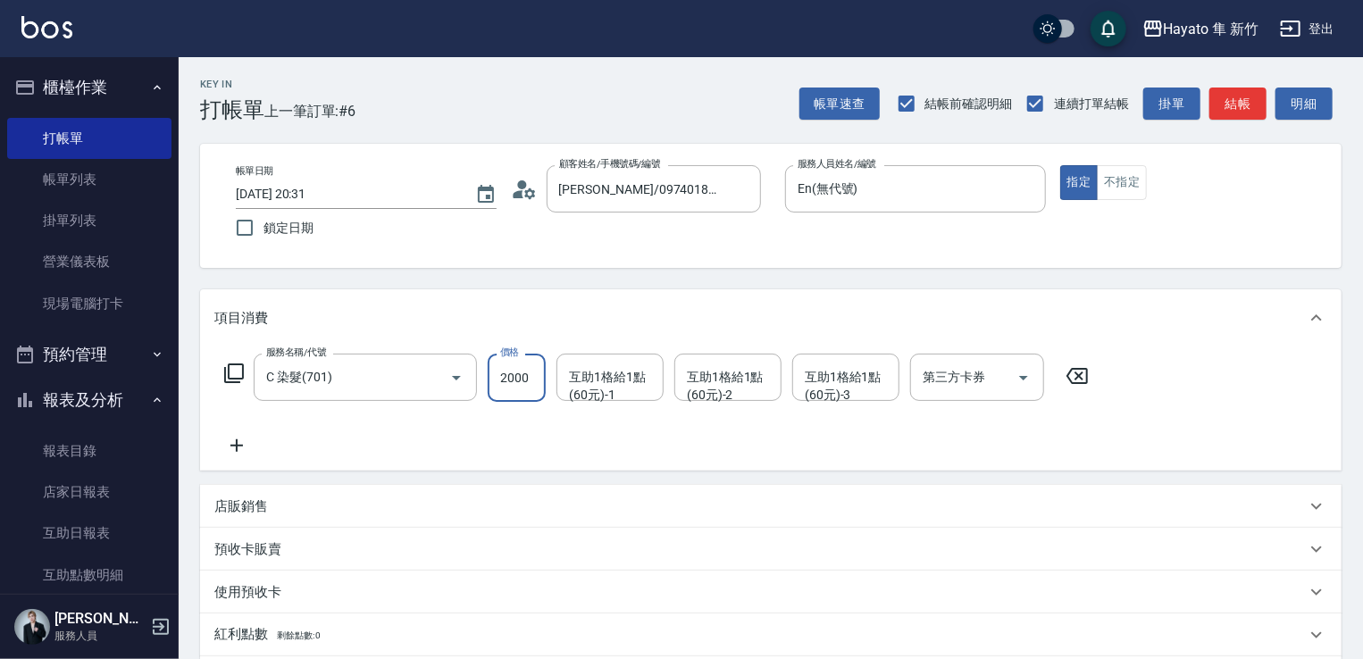
click at [529, 390] on input "2000" at bounding box center [517, 378] width 58 height 48
type input "1440"
click at [250, 450] on icon at bounding box center [236, 445] width 45 height 21
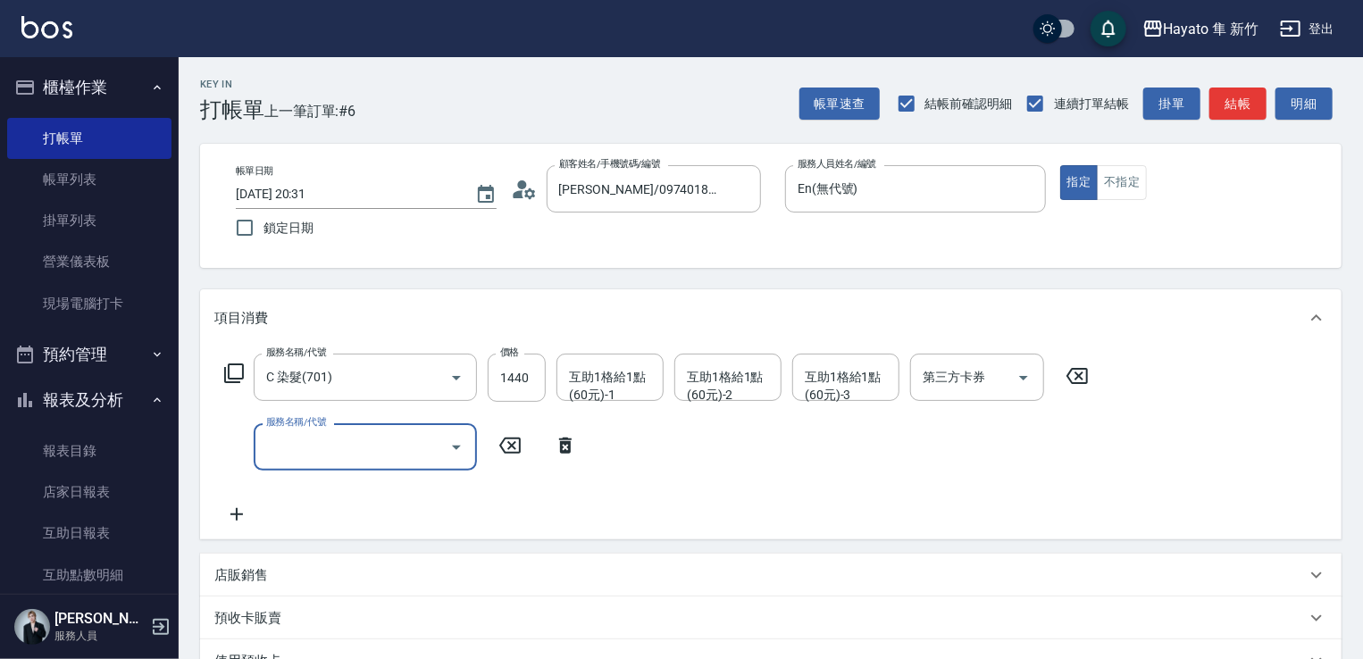
click at [376, 452] on input "服務名稱/代號" at bounding box center [352, 446] width 180 height 31
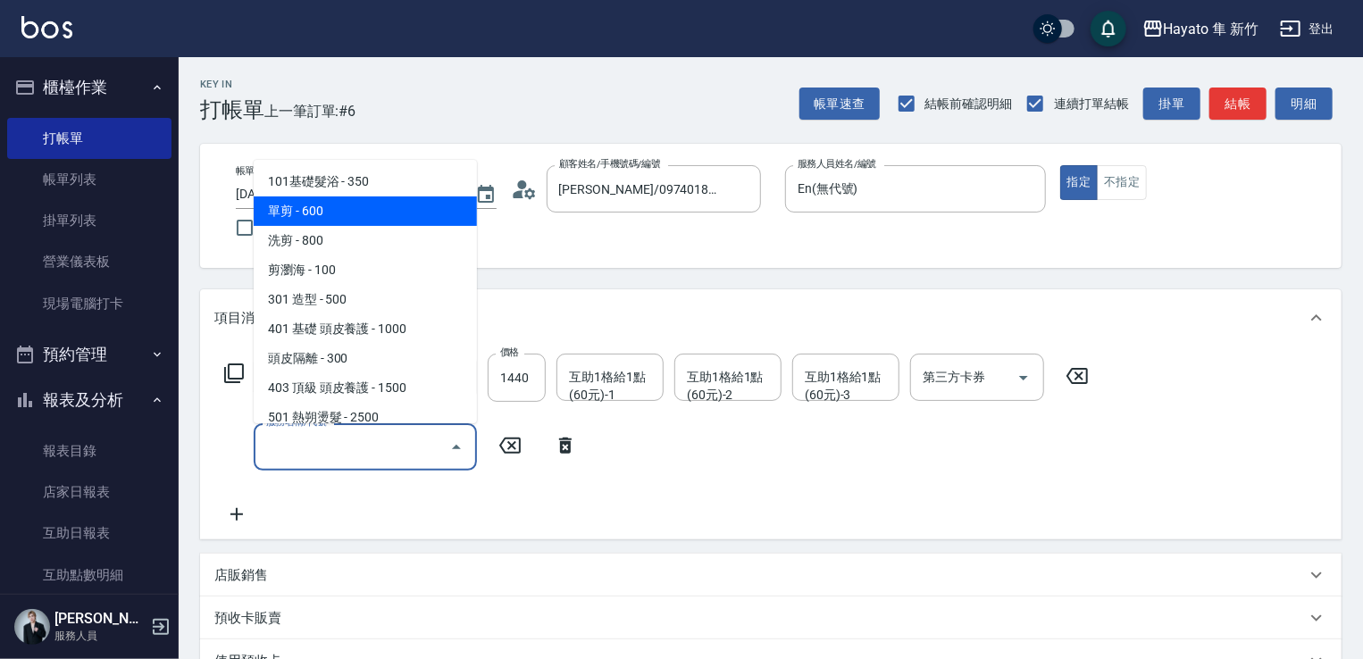
click at [411, 202] on span "單剪 - 600" at bounding box center [365, 210] width 223 height 29
type input "單剪(102)"
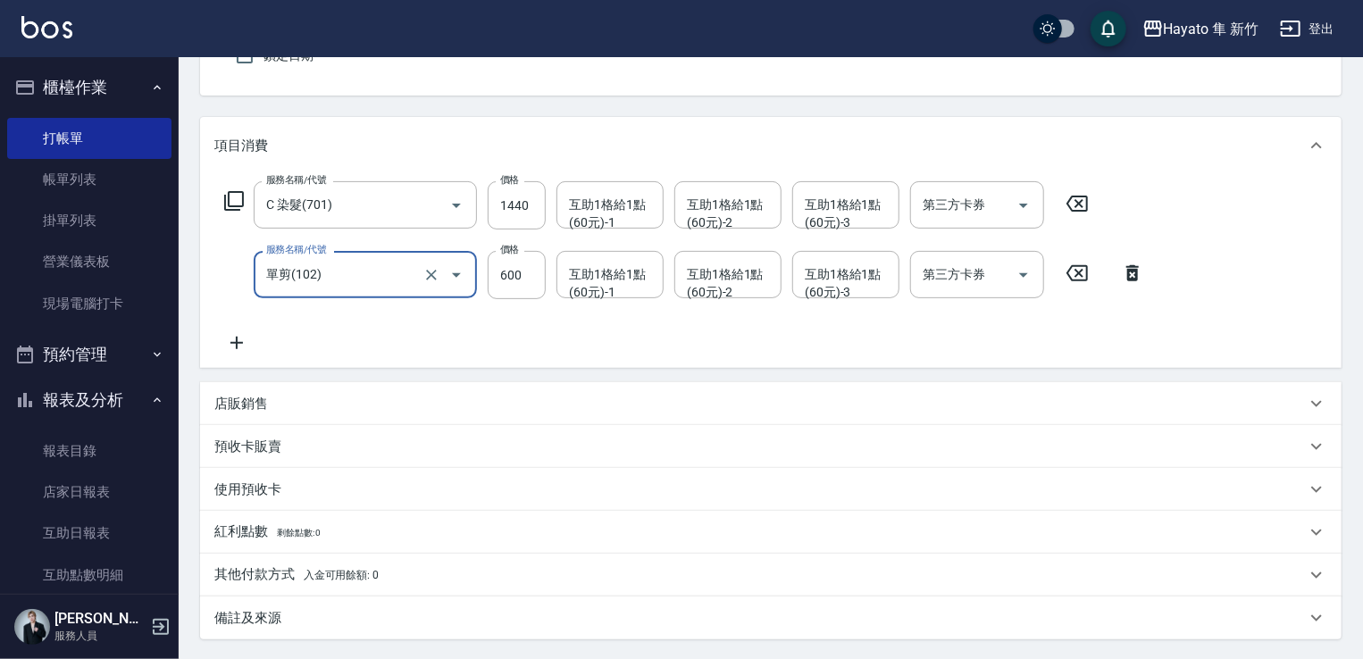
scroll to position [268, 0]
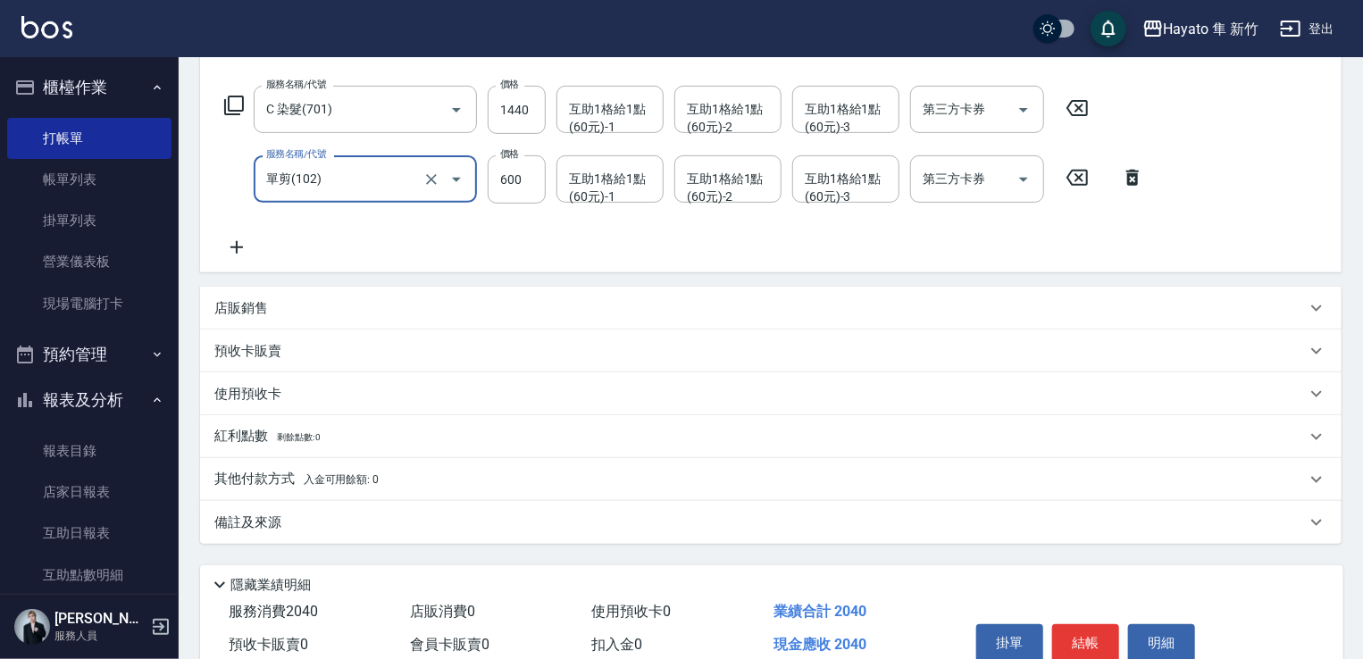
click at [374, 539] on div "備註及來源" at bounding box center [770, 522] width 1141 height 43
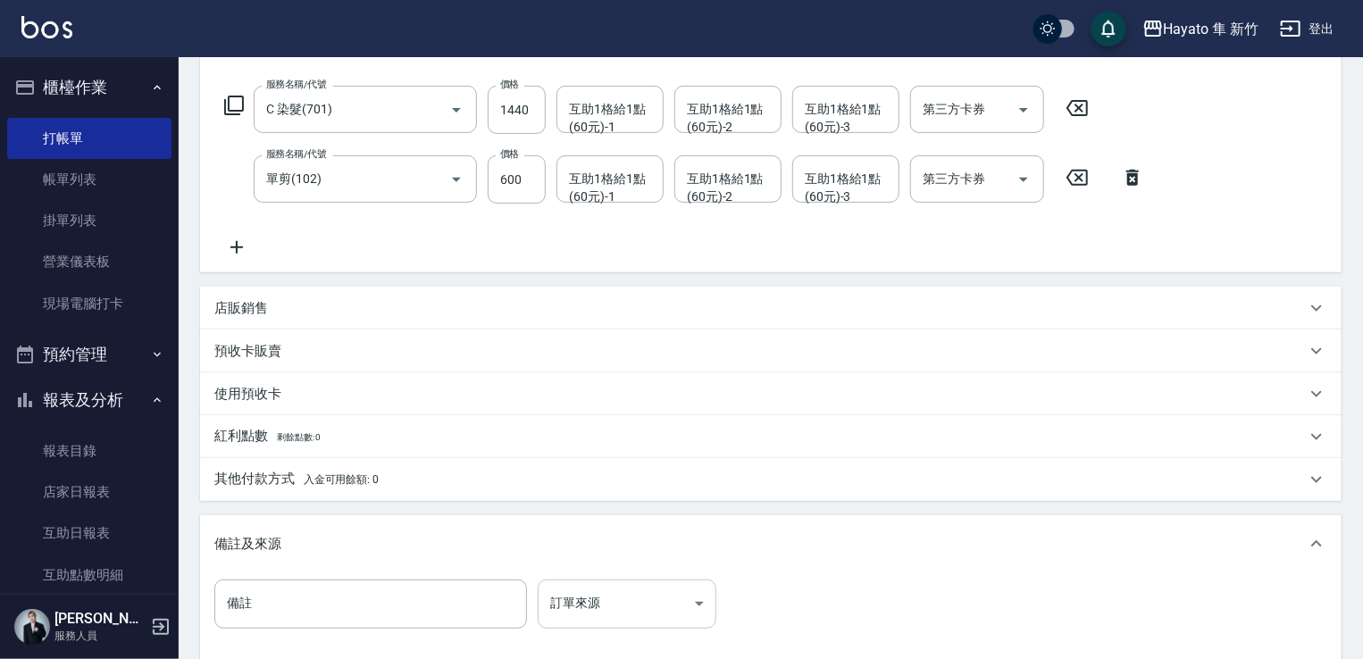
click at [651, 608] on body "Hayato 隼 新竹 登出 櫃檯作業 打帳單 帳單列表 掛單列表 營業儀表板 現場電腦打卡 預約管理 預約管理 報表及分析 報表目錄 店家日報表 互助日報表…" at bounding box center [681, 295] width 1363 height 1126
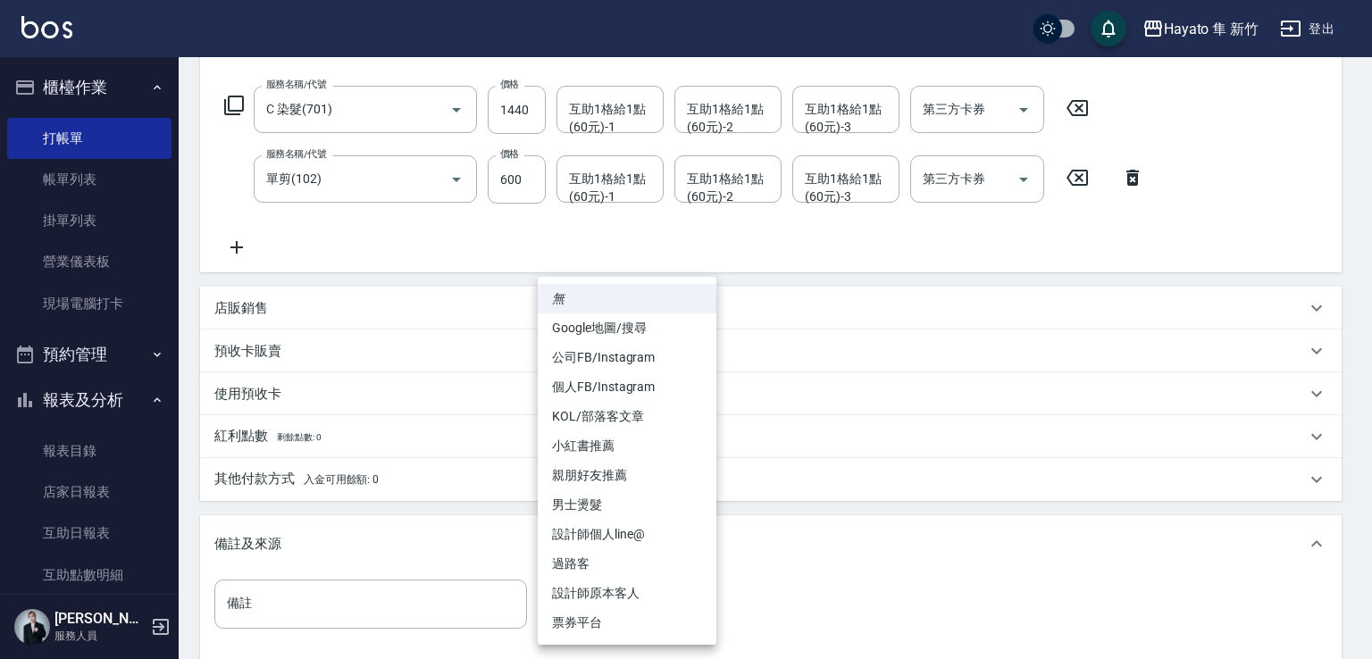
drag, startPoint x: 639, startPoint y: 599, endPoint x: 621, endPoint y: 600, distance: 18.8
click at [639, 601] on li "設計師原本客人" at bounding box center [627, 593] width 179 height 29
type input "設計師原本客人"
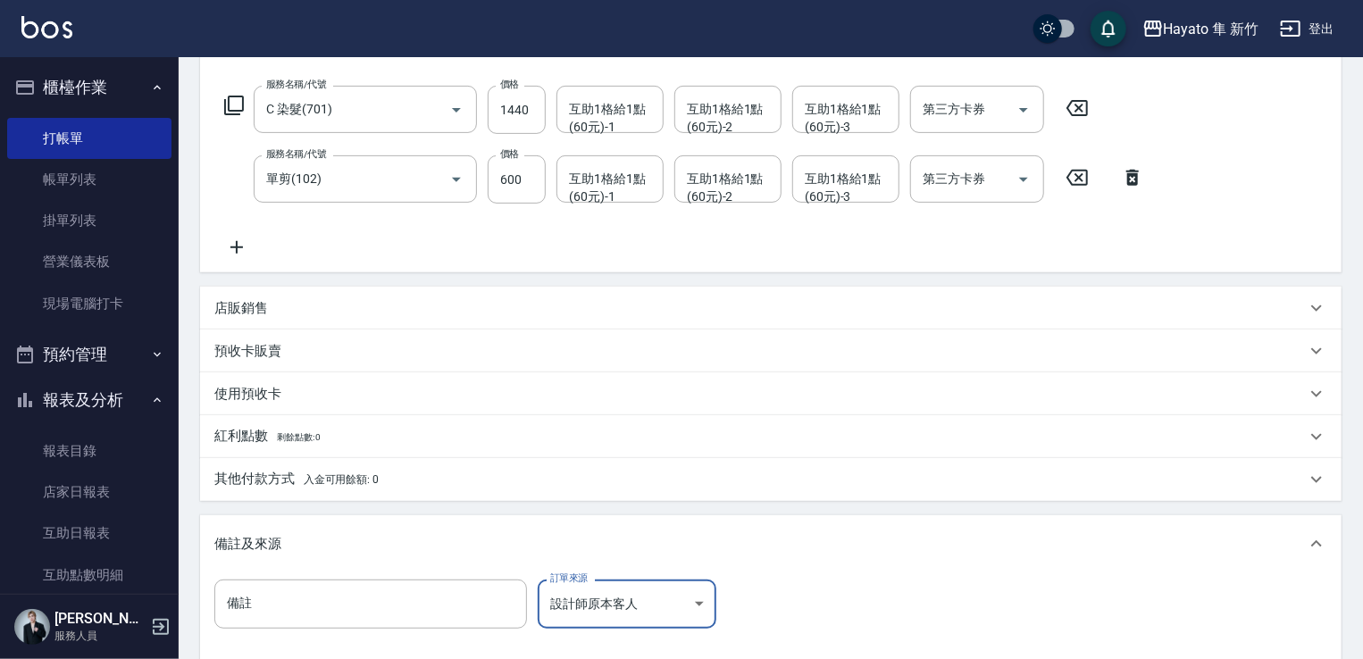
click at [327, 505] on div "項目消費 服務名稱/代號 C 染髮(701) 服務名稱/代號 價格 1440 價格 互助1格給1點(60元)-1 互助1格給1點(60元)-1 互助1格給1點…" at bounding box center [770, 342] width 1141 height 642
click at [336, 497] on div "其他付款方式 入金可用餘額: 0" at bounding box center [770, 479] width 1141 height 43
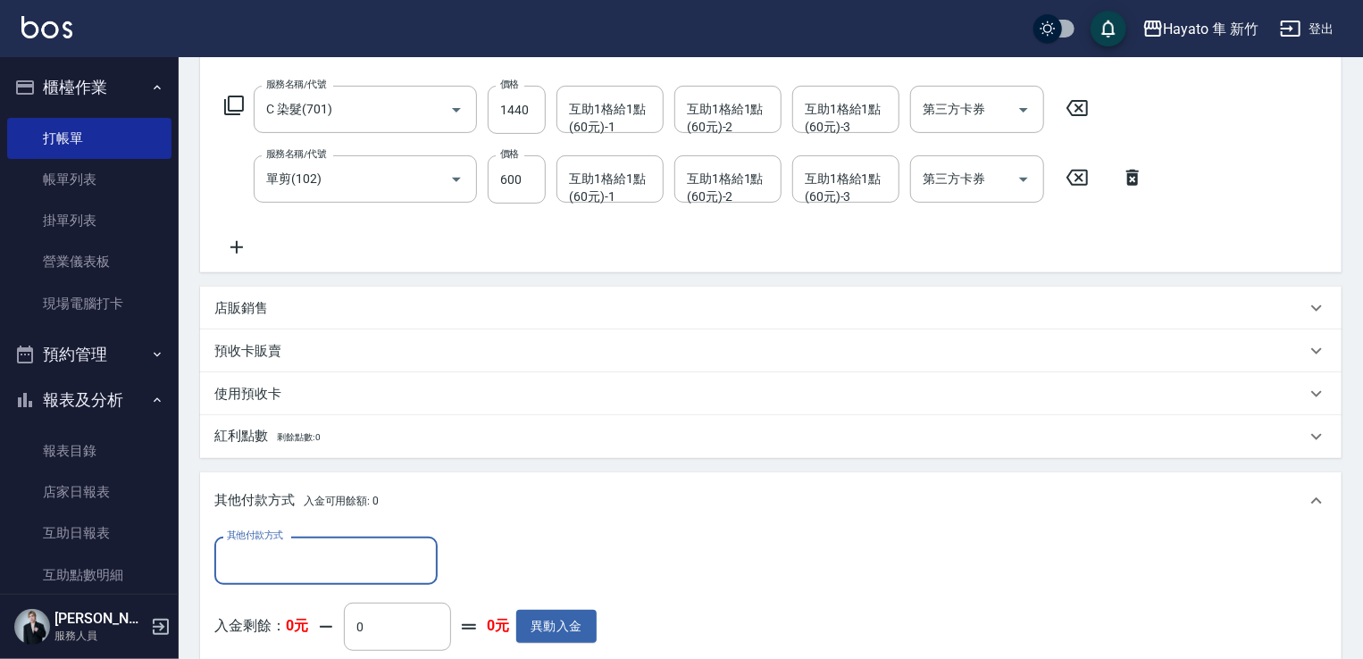
scroll to position [0, 0]
click at [338, 572] on input "其他付款方式" at bounding box center [325, 560] width 207 height 31
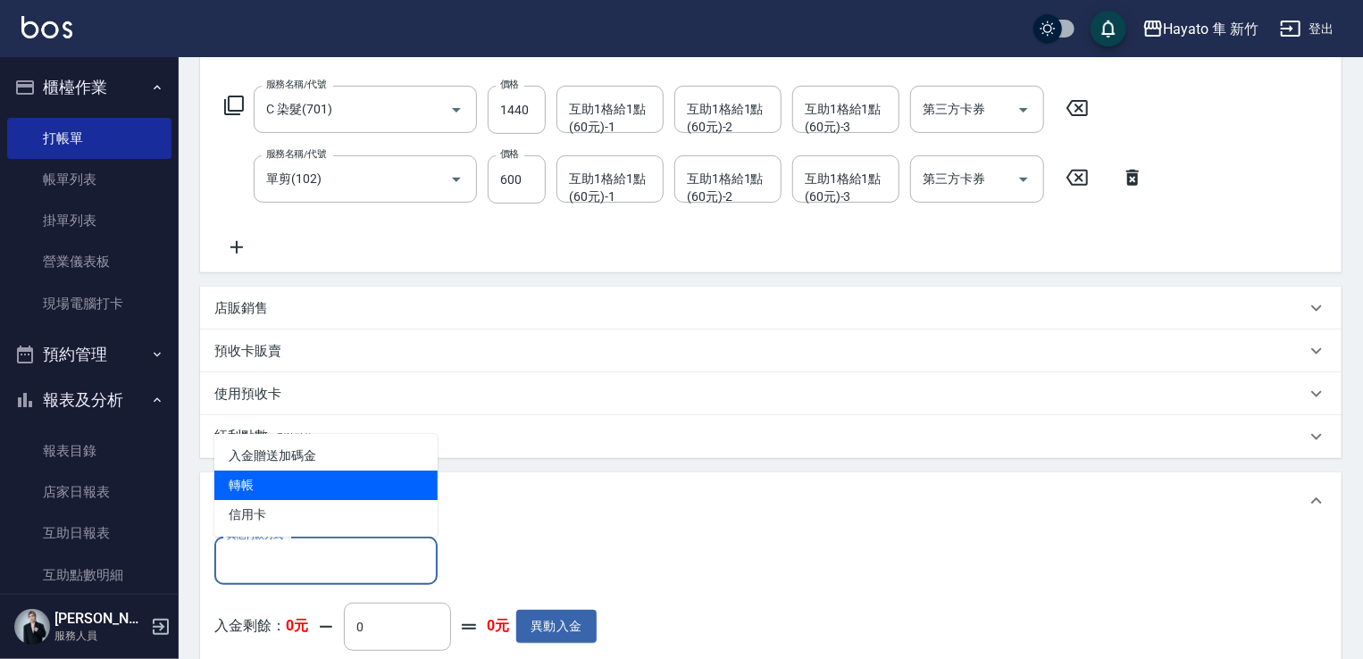
click at [305, 480] on span "轉帳" at bounding box center [325, 485] width 223 height 29
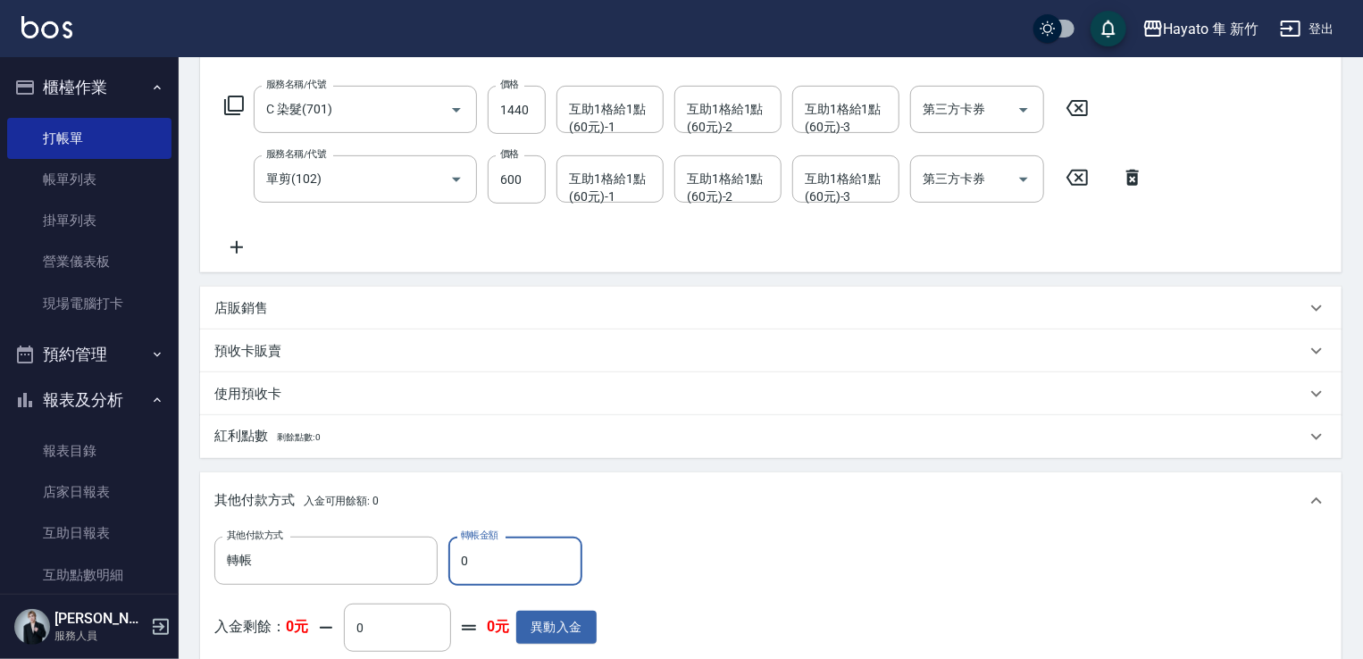
type input "轉帳"
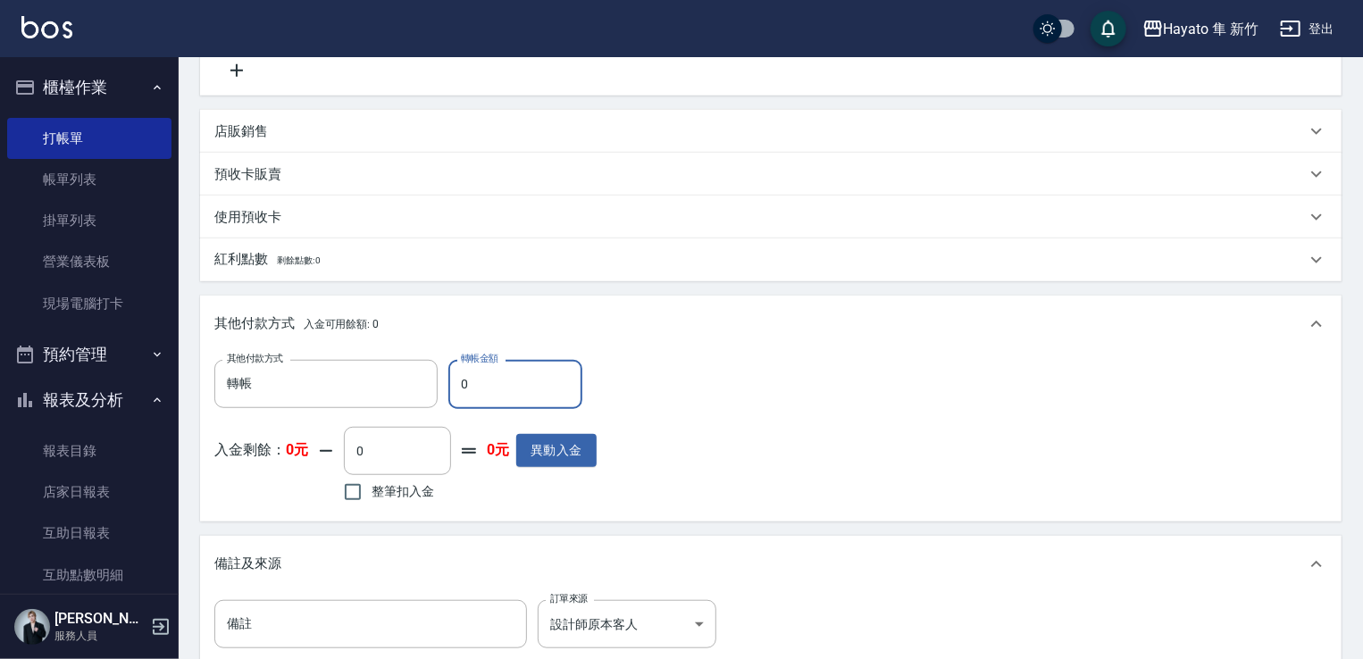
scroll to position [447, 0]
drag, startPoint x: 486, startPoint y: 379, endPoint x: 432, endPoint y: 383, distance: 53.8
click at [432, 383] on div "其他付款方式 轉帳 其他付款方式 轉帳金額 0 轉帳金額" at bounding box center [405, 382] width 382 height 48
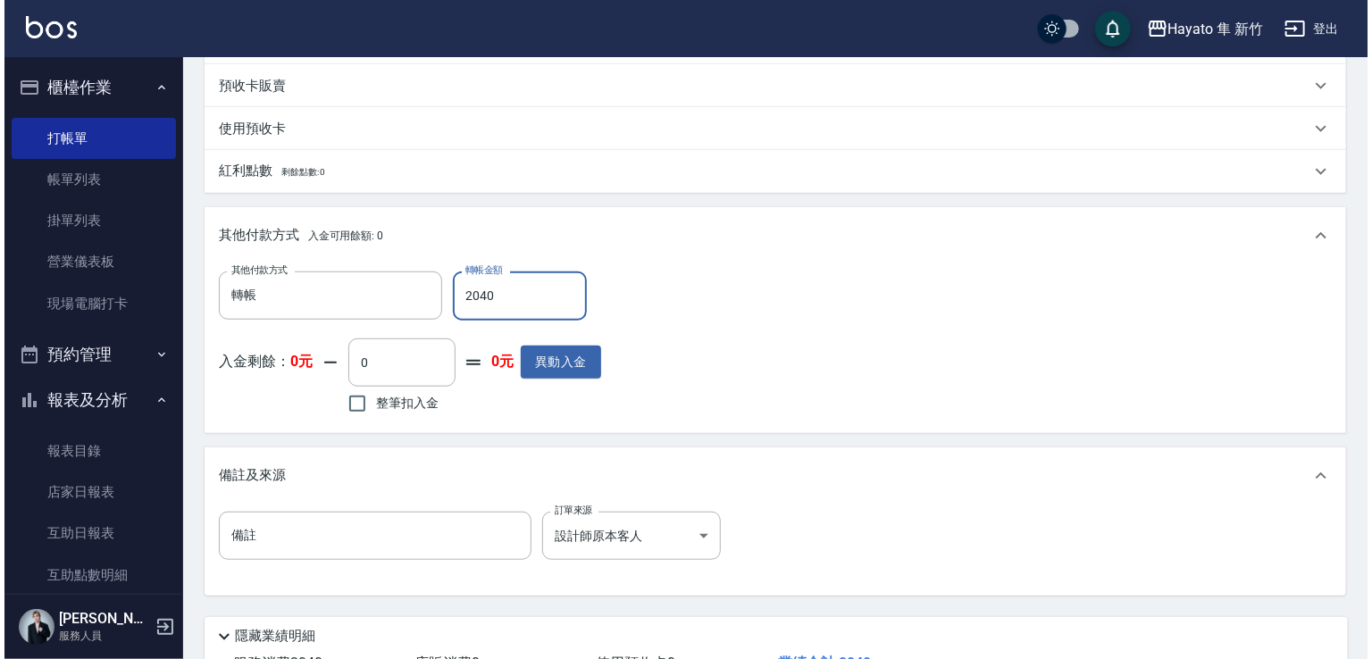
scroll to position [625, 0]
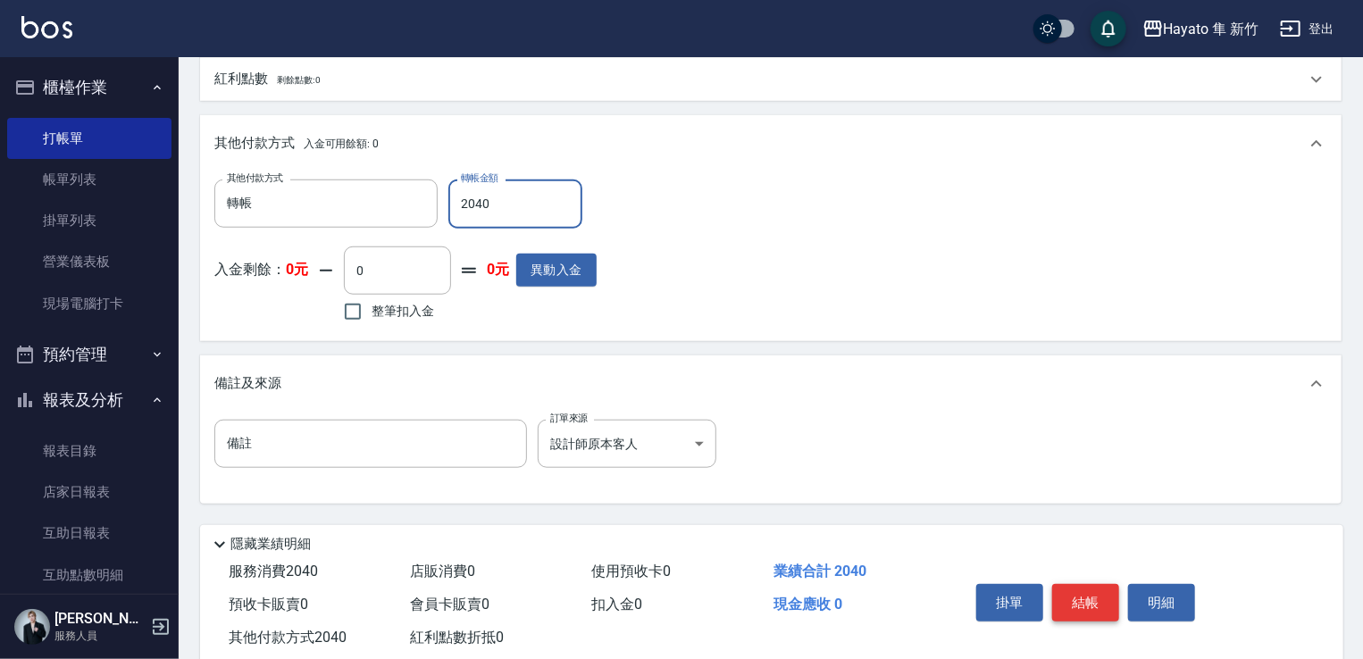
type input "2040"
click at [1102, 617] on button "結帳" at bounding box center [1085, 603] width 67 height 38
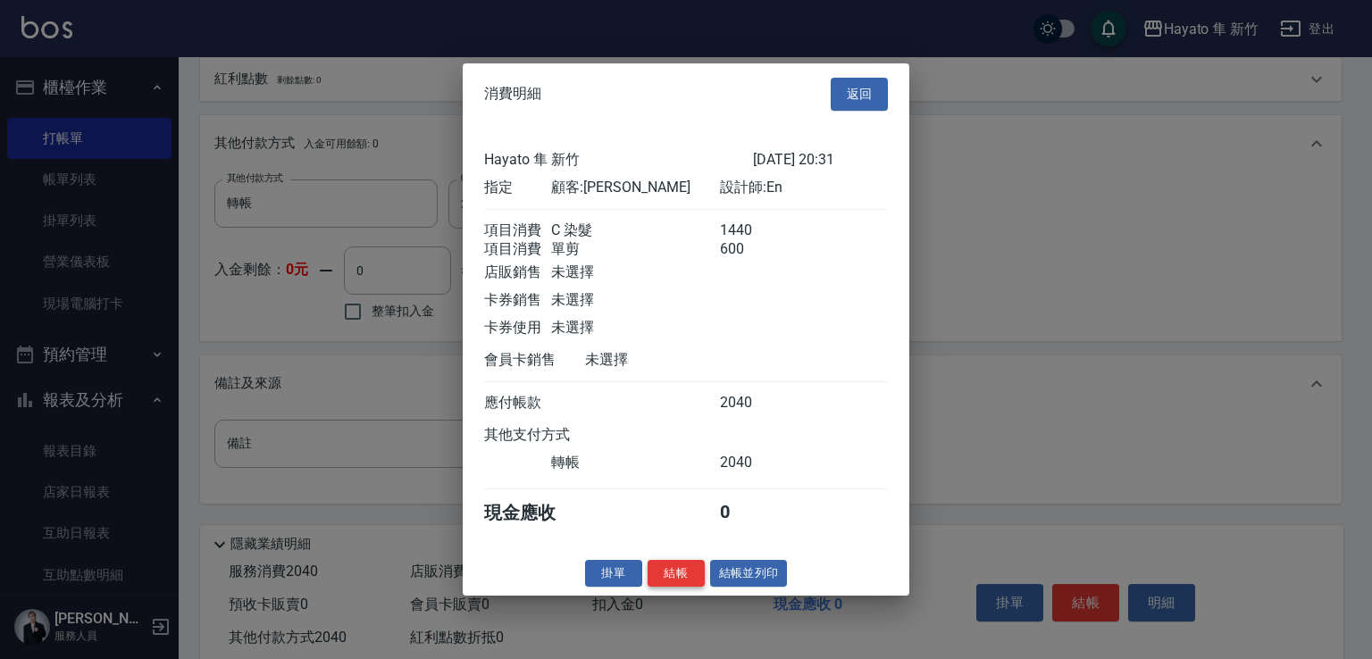
click at [669, 587] on button "結帳" at bounding box center [675, 573] width 57 height 28
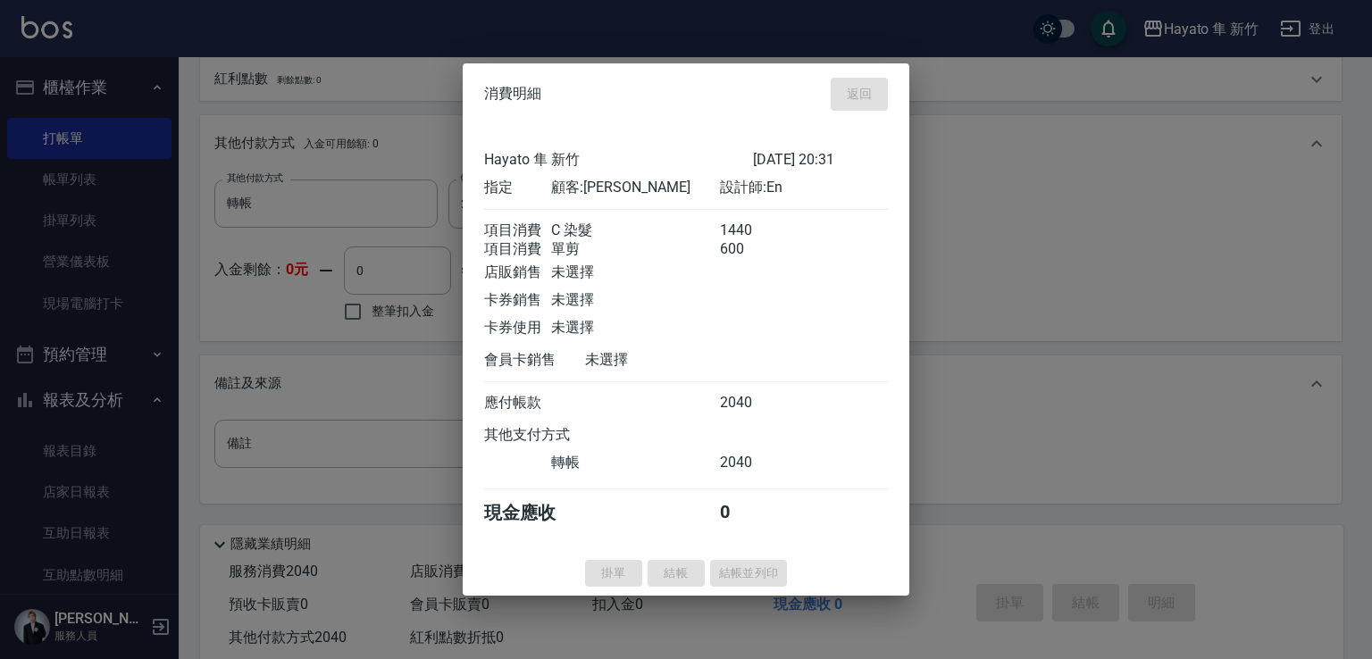
type input "[DATE] 20:33"
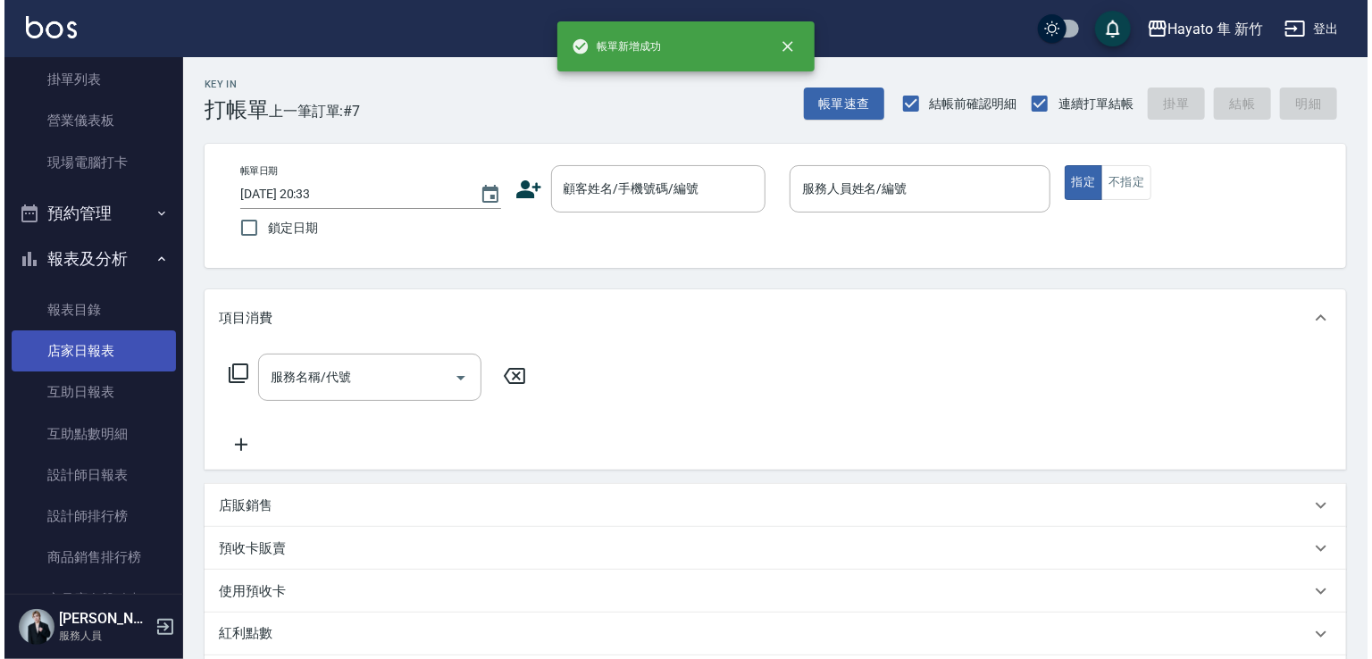
scroll to position [268, 0]
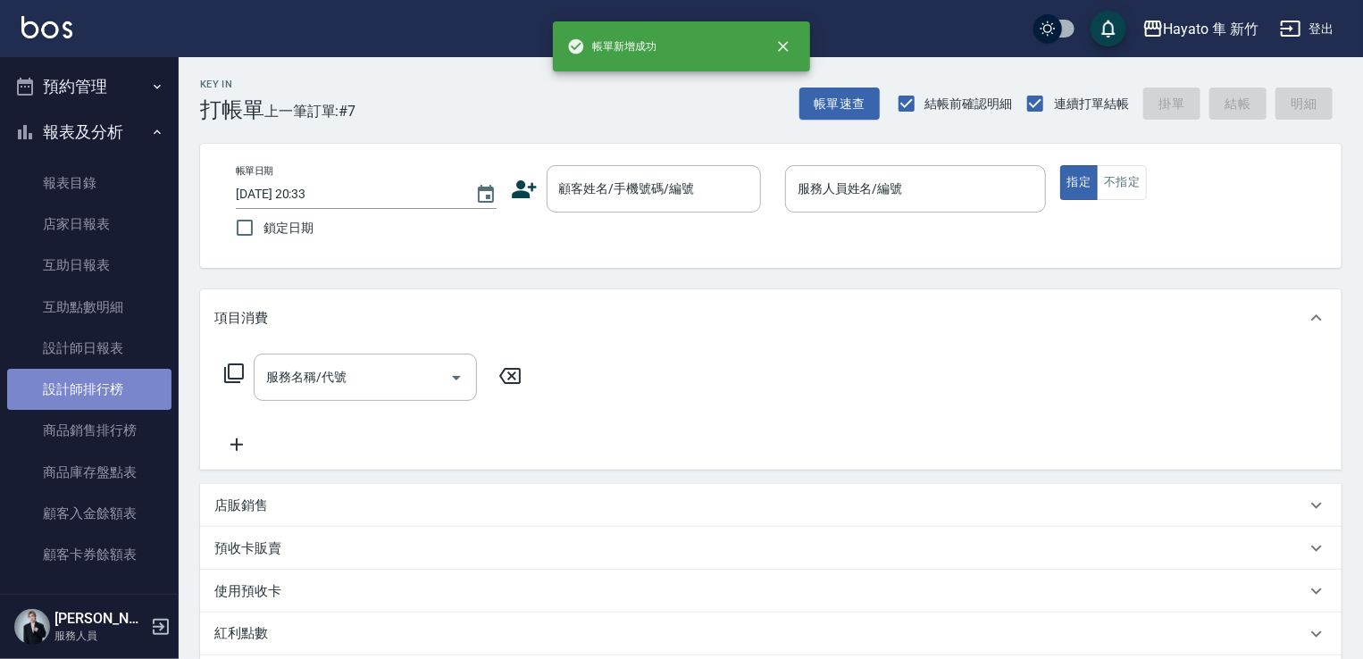
click at [144, 388] on link "設計師排行榜" at bounding box center [89, 389] width 164 height 41
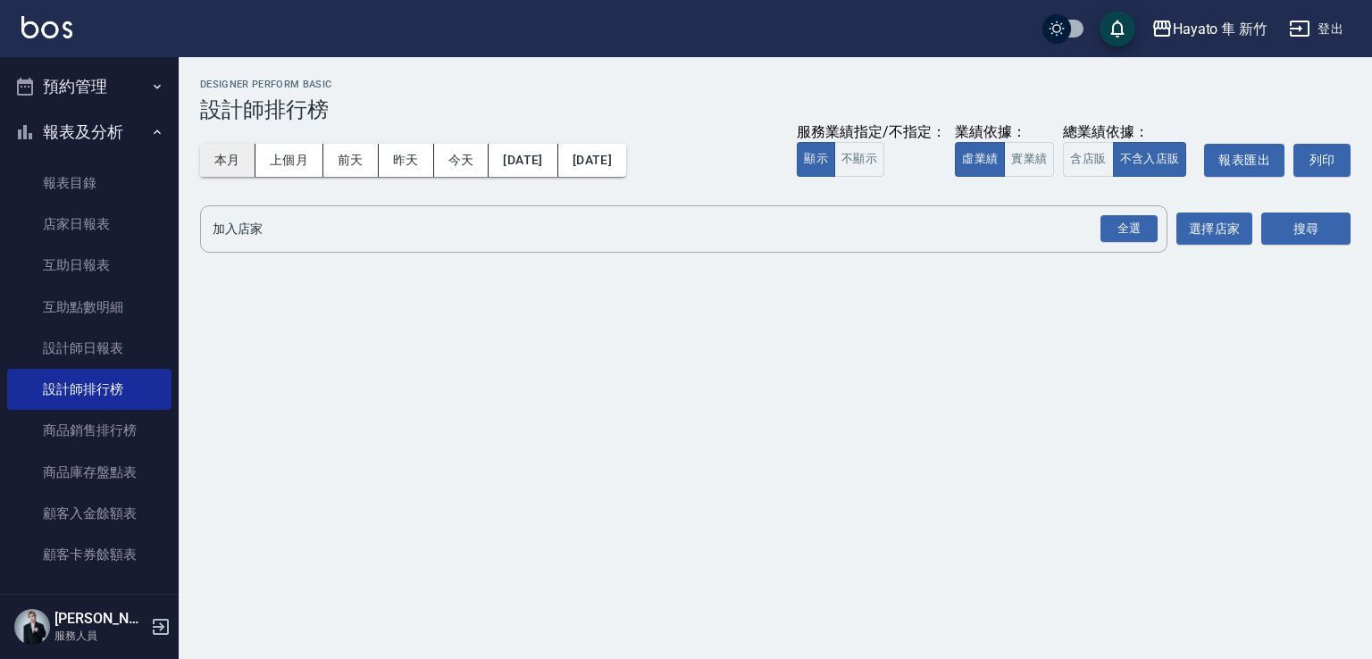
click at [215, 172] on button "本月" at bounding box center [227, 160] width 55 height 33
click at [1103, 231] on div "全選" at bounding box center [1128, 229] width 57 height 28
click at [1318, 219] on button "搜尋" at bounding box center [1305, 229] width 89 height 33
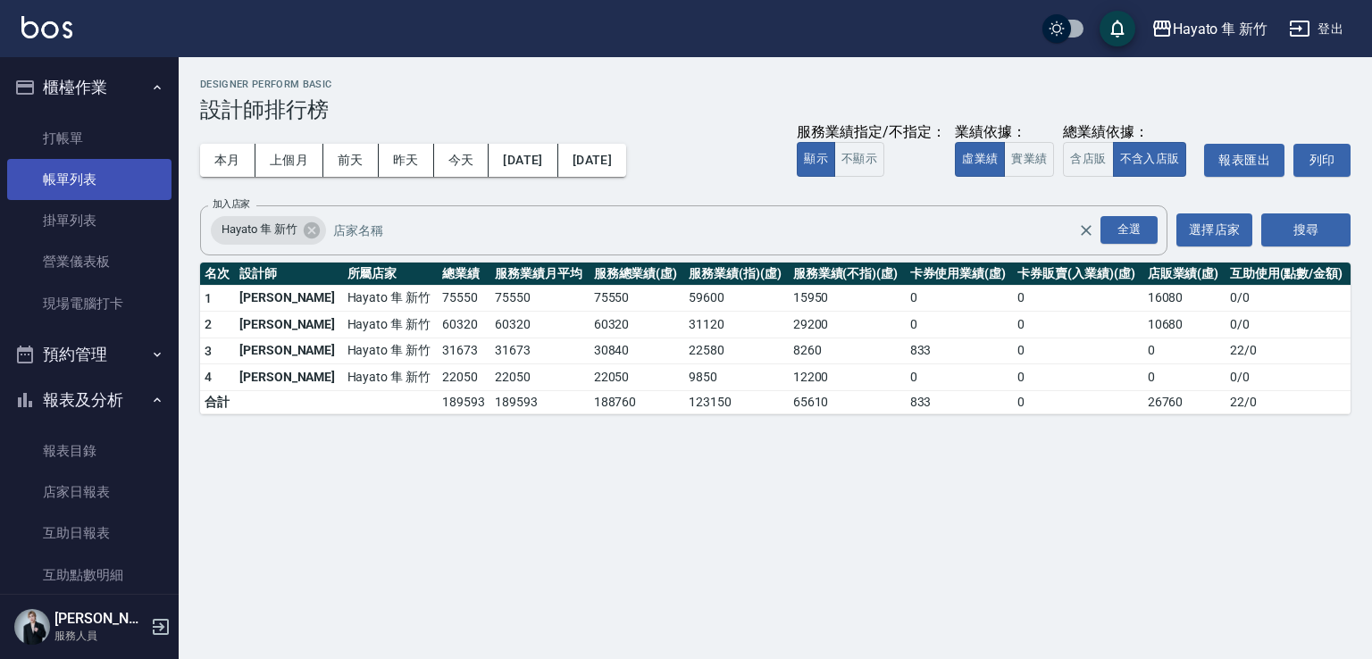
click at [118, 169] on link "帳單列表" at bounding box center [89, 179] width 164 height 41
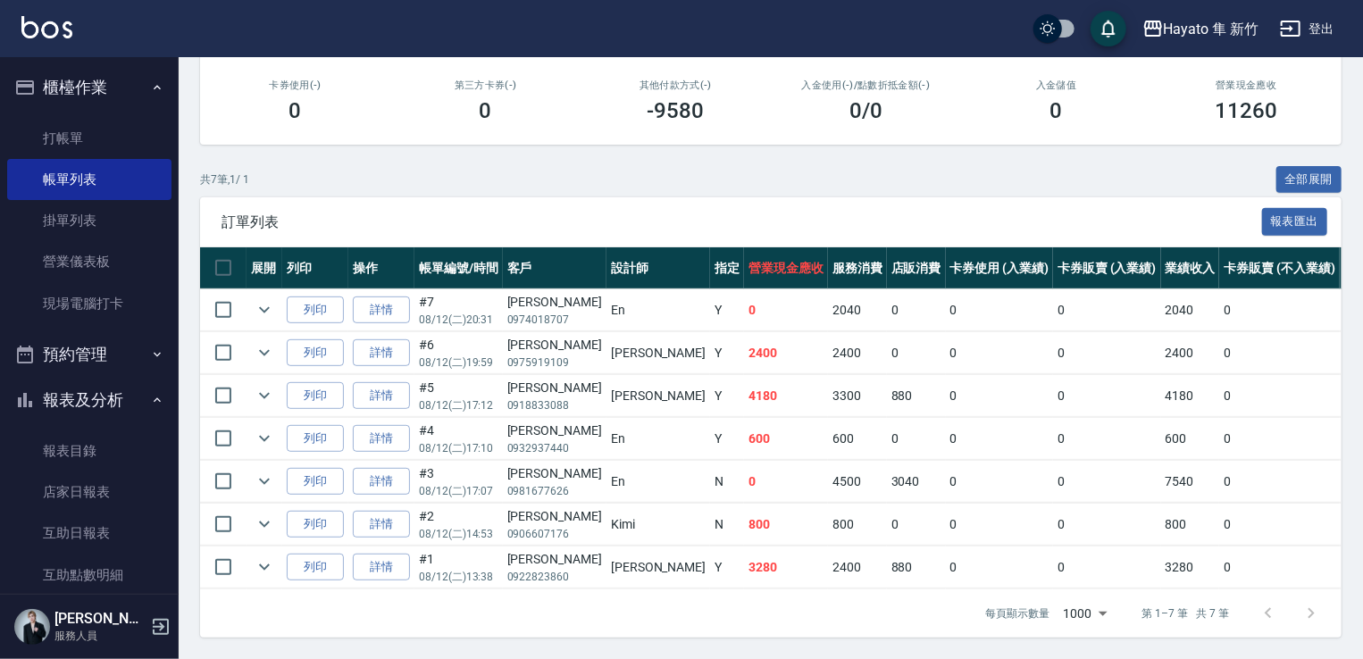
scroll to position [315, 0]
